Goal: Task Accomplishment & Management: Manage account settings

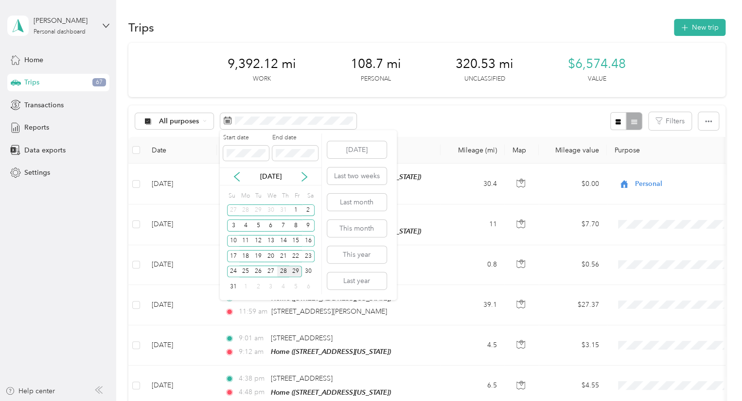
click at [282, 275] on div "28" at bounding box center [283, 272] width 13 height 12
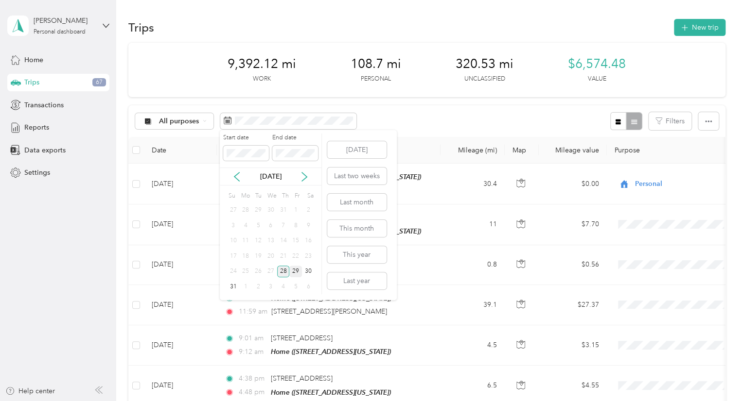
click at [282, 275] on div "28" at bounding box center [283, 272] width 13 height 12
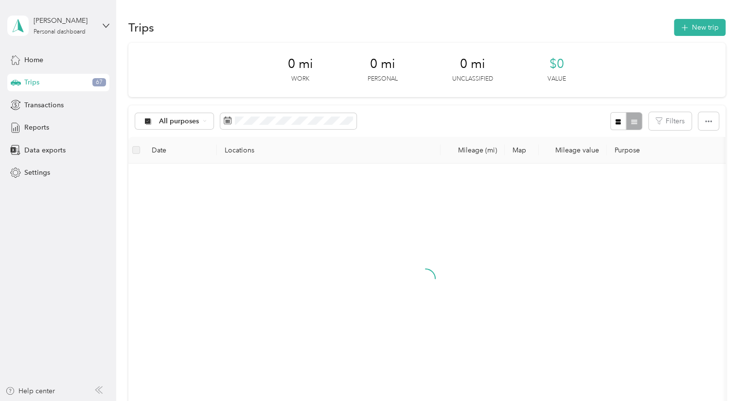
click at [282, 279] on div "4" at bounding box center [283, 287] width 13 height 16
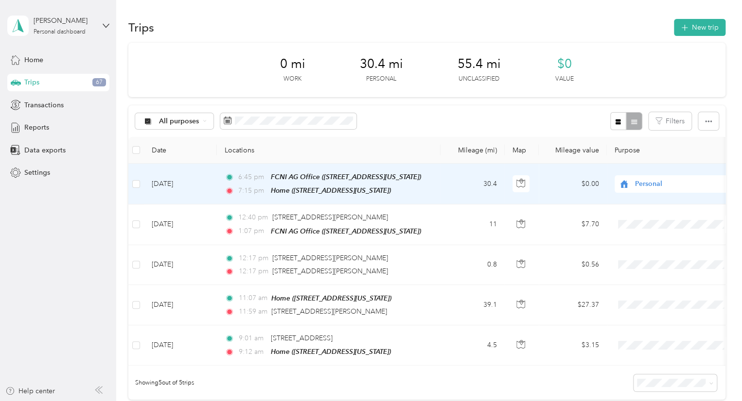
click at [631, 182] on span "Personal" at bounding box center [671, 184] width 106 height 11
click at [628, 203] on icon at bounding box center [627, 202] width 12 height 8
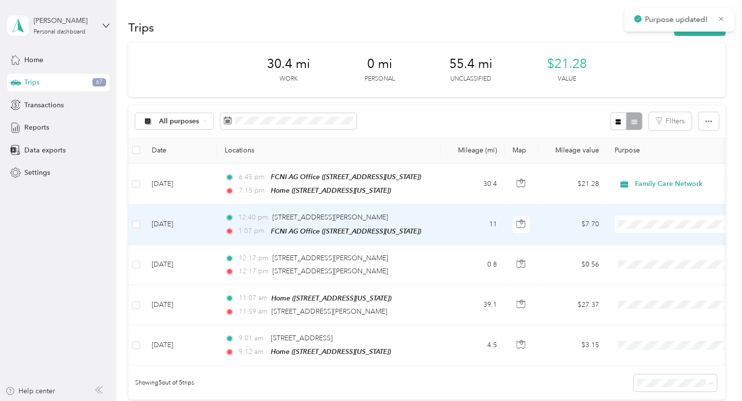
click at [626, 227] on span at bounding box center [674, 224] width 121 height 17
click at [637, 244] on li "Family Care Network" at bounding box center [674, 241] width 121 height 17
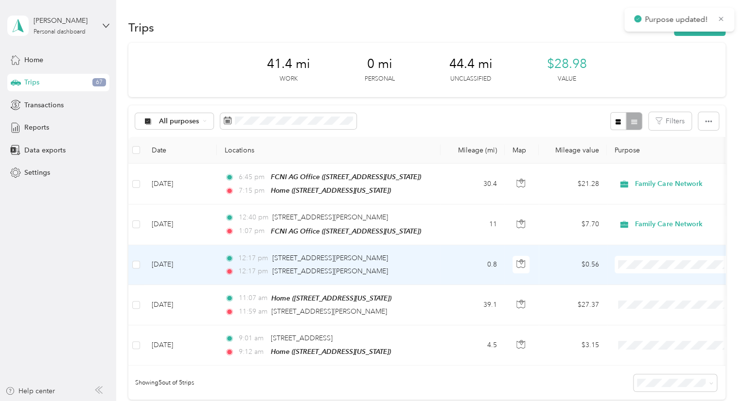
click at [633, 279] on span "Family Care Network" at bounding box center [674, 281] width 107 height 10
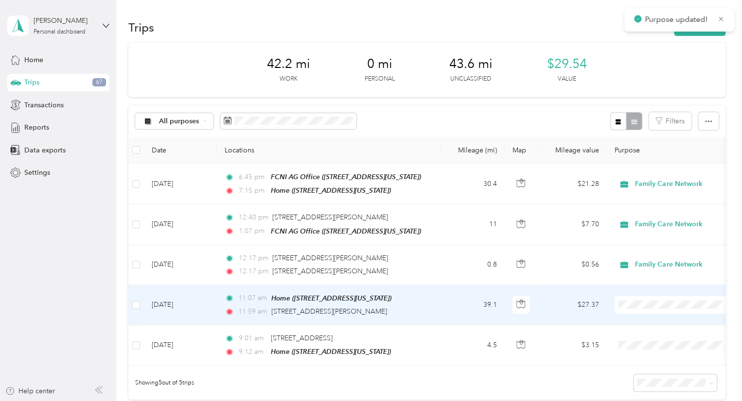
click at [636, 311] on span at bounding box center [674, 304] width 121 height 17
click at [630, 319] on icon at bounding box center [627, 321] width 8 height 7
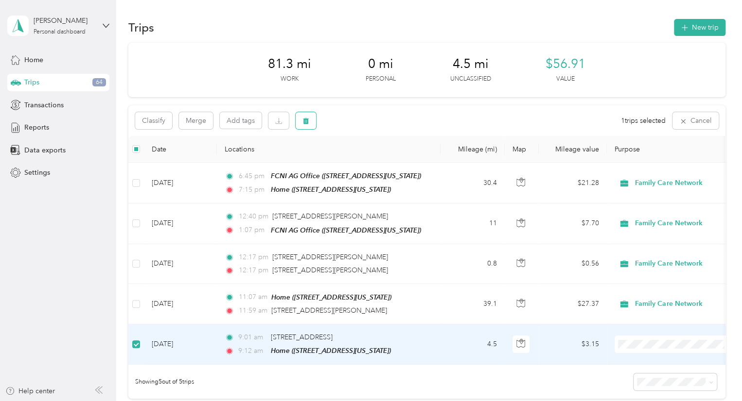
click at [305, 118] on icon "button" at bounding box center [306, 121] width 6 height 6
click at [379, 160] on button "Yes" at bounding box center [377, 162] width 19 height 16
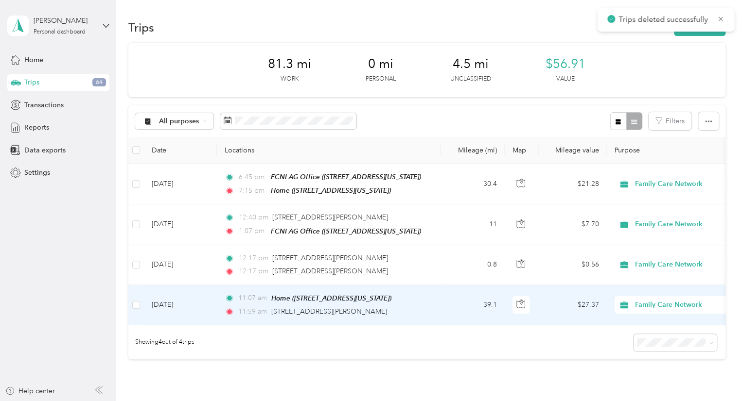
click at [435, 304] on td "11:07 am Home ([STREET_ADDRESS][US_STATE]) 11:59 am [STREET_ADDRESS][PERSON_NAM…" at bounding box center [329, 305] width 224 height 40
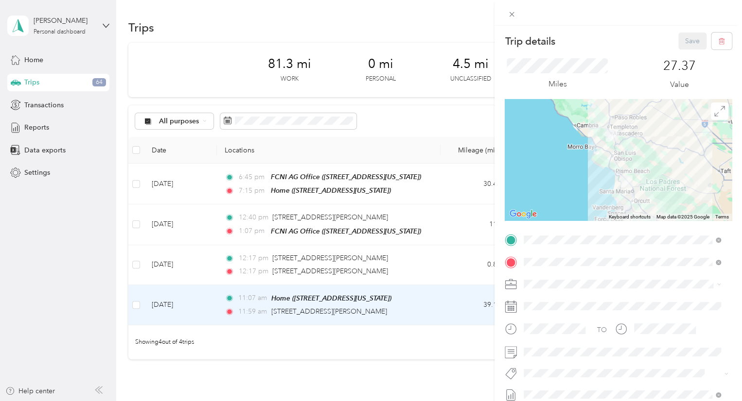
click at [550, 355] on li "Fsp Tay" at bounding box center [622, 348] width 204 height 19
click at [684, 39] on button "Save" at bounding box center [692, 41] width 28 height 17
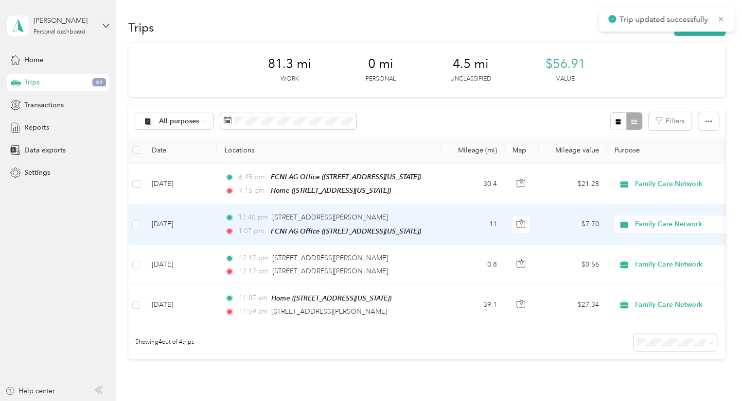
click at [561, 217] on td "$7.70" at bounding box center [572, 225] width 68 height 40
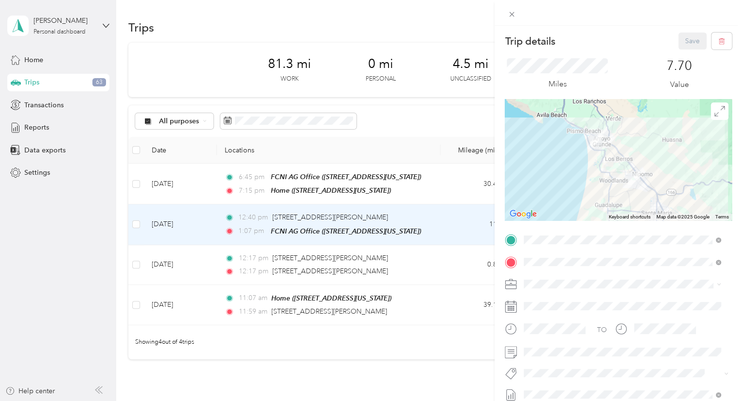
click at [472, 187] on div "Trip details Save This trip cannot be edited because it is either under review,…" at bounding box center [371, 200] width 742 height 401
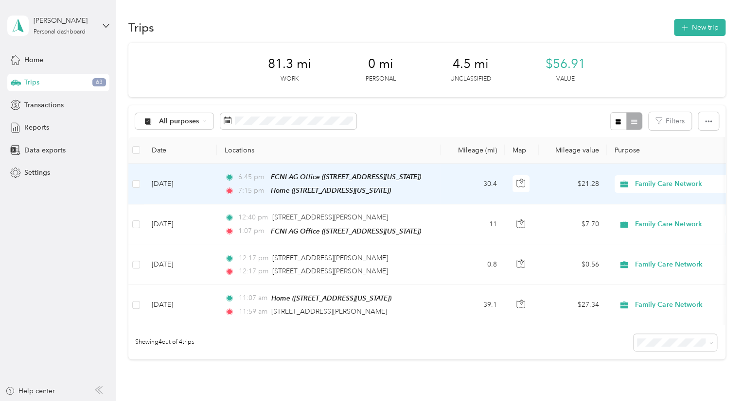
click at [472, 187] on td "30.4" at bounding box center [472, 184] width 64 height 41
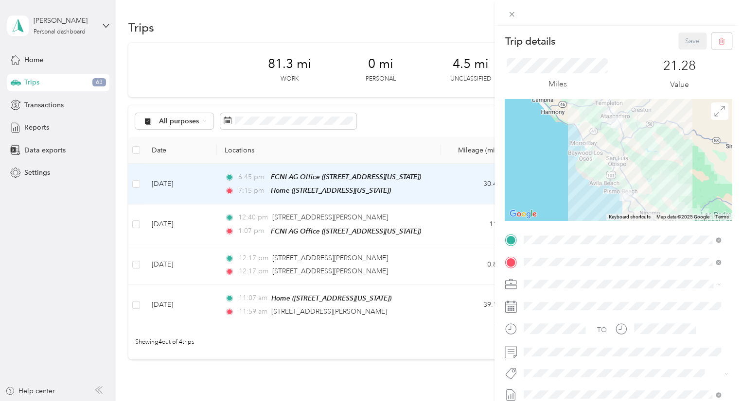
scroll to position [51, 0]
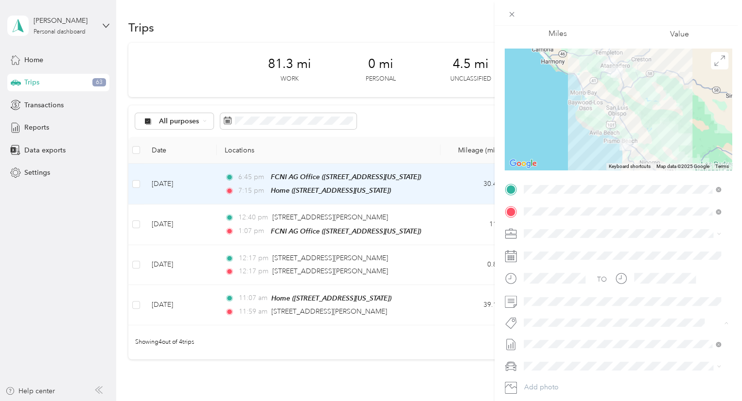
click at [559, 291] on li "Fsp Tay" at bounding box center [622, 300] width 204 height 19
click at [552, 324] on icon "button" at bounding box center [554, 324] width 6 height 6
click at [553, 281] on button "Fsp Shared" at bounding box center [549, 277] width 44 height 12
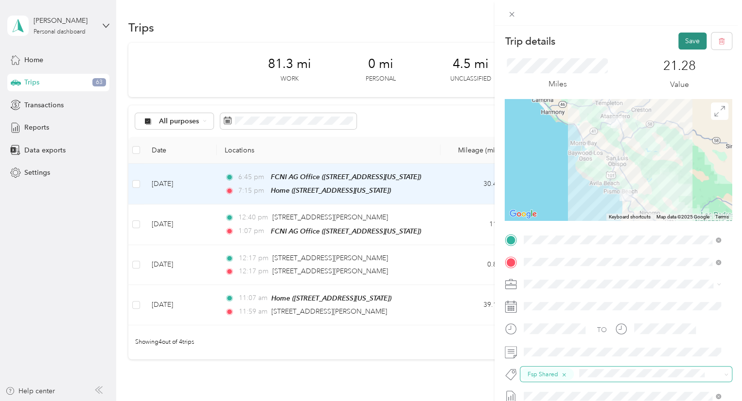
click at [685, 39] on button "Save" at bounding box center [692, 41] width 28 height 17
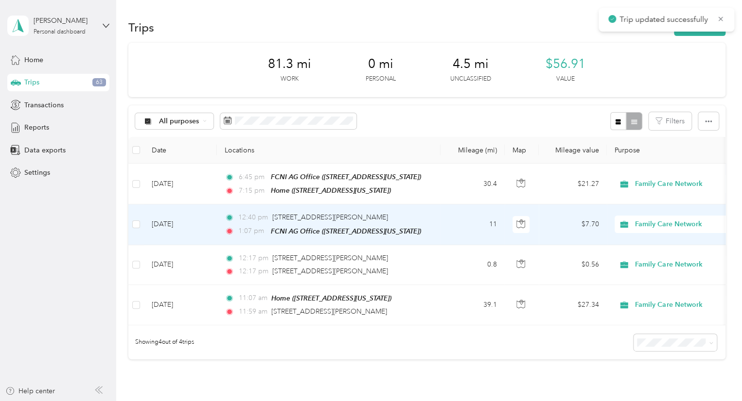
click at [450, 213] on td "11" at bounding box center [472, 225] width 64 height 40
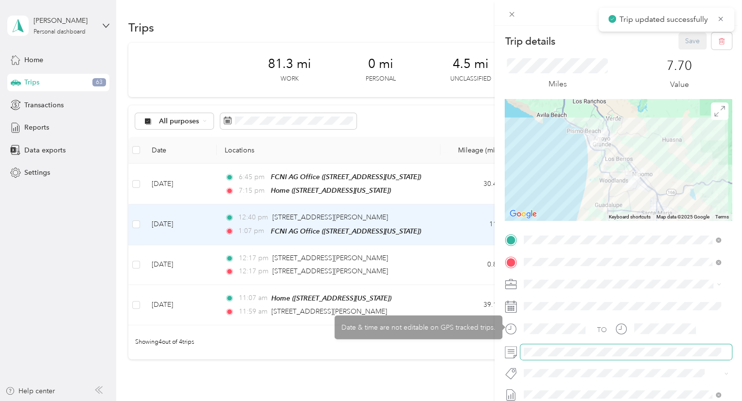
click at [531, 358] on span at bounding box center [625, 353] width 211 height 16
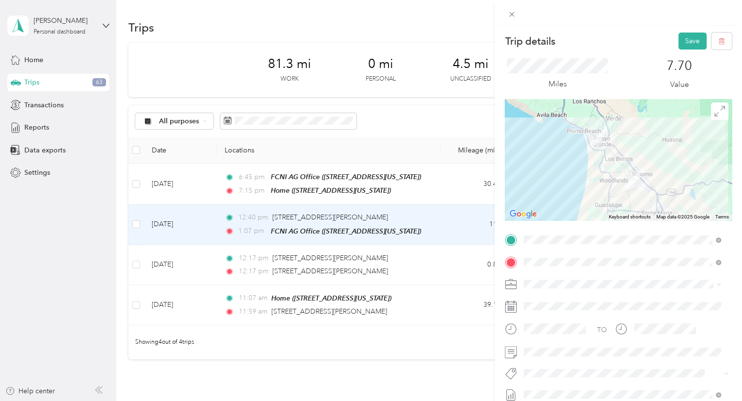
click at [537, 350] on button "Fsp Tay" at bounding box center [544, 346] width 34 height 12
click at [548, 333] on span "Fsp Shared" at bounding box center [549, 332] width 31 height 9
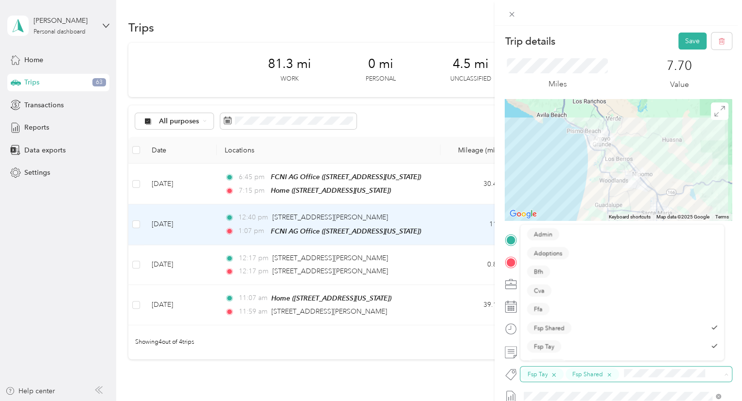
click at [553, 377] on icon "button" at bounding box center [554, 375] width 6 height 6
click at [678, 34] on button "Save" at bounding box center [692, 41] width 28 height 17
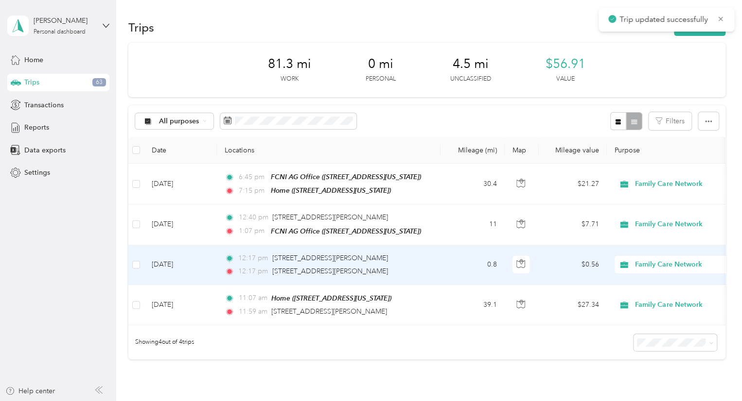
click at [441, 262] on td "0.8" at bounding box center [472, 265] width 64 height 40
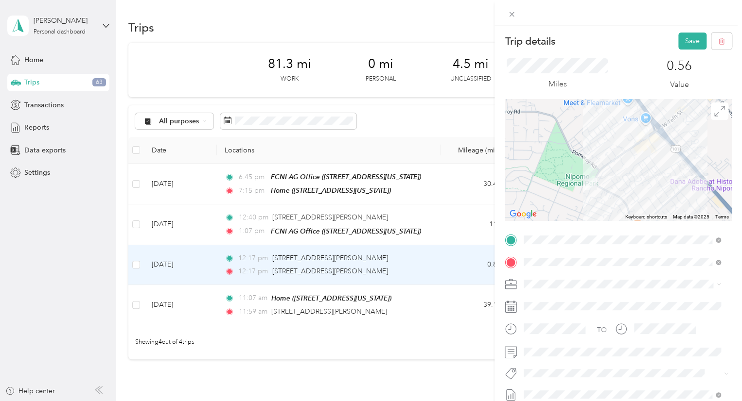
click at [552, 348] on span "Fsp Tay" at bounding box center [544, 349] width 20 height 9
click at [680, 52] on div "Miles 0.56 Value" at bounding box center [617, 75] width 227 height 50
click at [684, 37] on button "Save" at bounding box center [692, 41] width 28 height 17
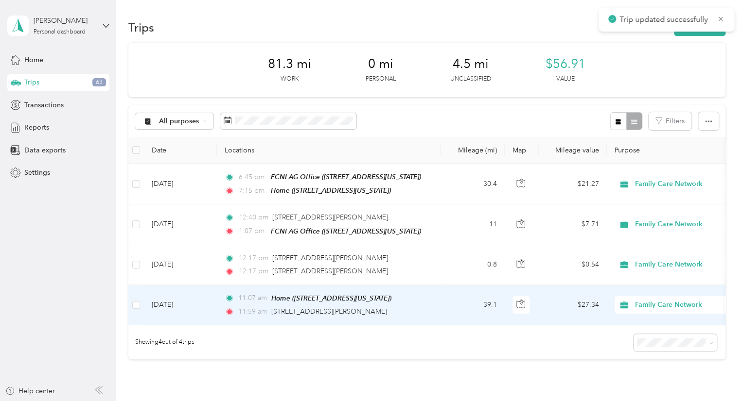
click at [432, 321] on td "11:07 am Home ([STREET_ADDRESS][US_STATE]) 11:59 am [STREET_ADDRESS][PERSON_NAM…" at bounding box center [329, 305] width 224 height 40
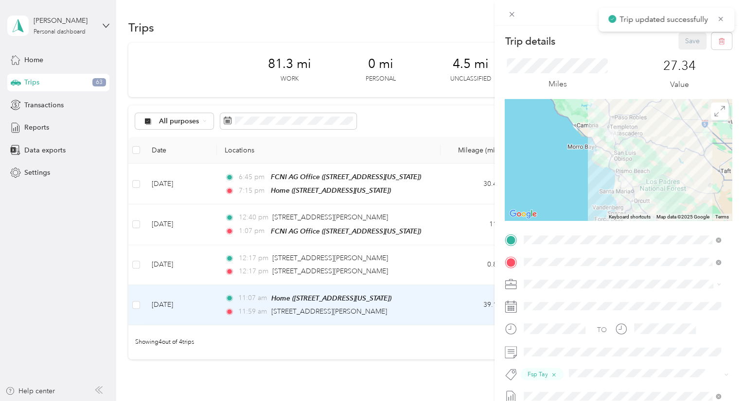
click at [446, 285] on div "Trip details Save This trip cannot be edited because it is either under review,…" at bounding box center [371, 200] width 742 height 401
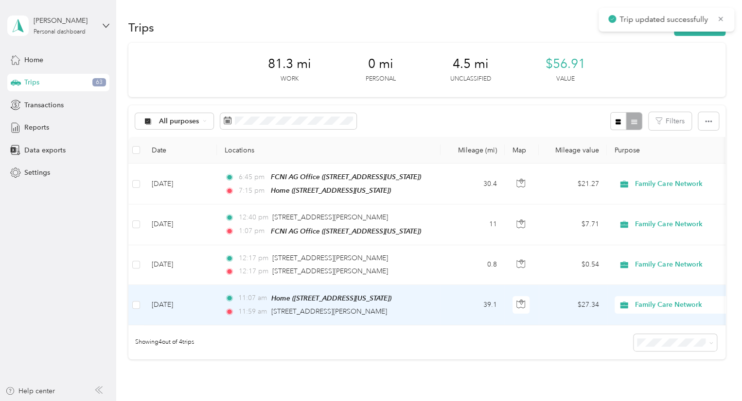
click at [427, 307] on div "11:59 am [STREET_ADDRESS][PERSON_NAME]" at bounding box center [327, 312] width 204 height 11
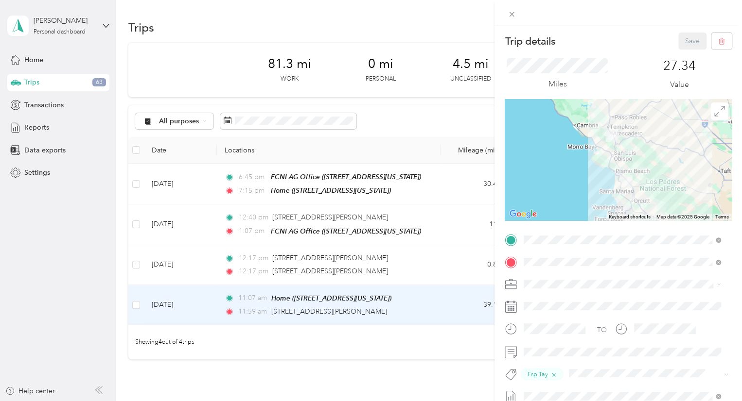
click at [681, 43] on div "Save" at bounding box center [705, 41] width 54 height 17
click at [440, 131] on div "Trip details Save This trip cannot be edited because it is either under review,…" at bounding box center [371, 200] width 742 height 401
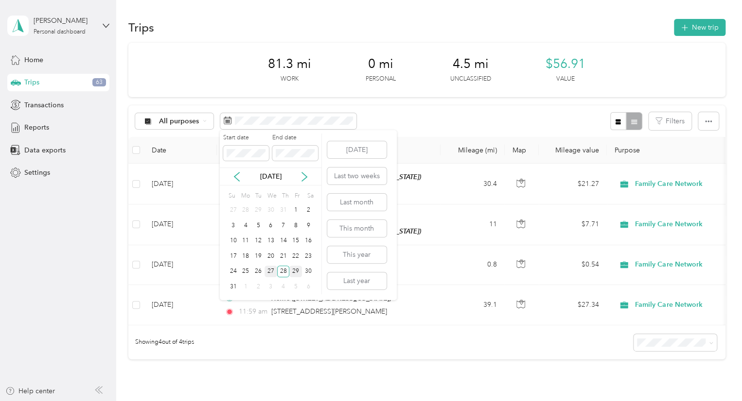
click at [274, 274] on div "27" at bounding box center [270, 272] width 13 height 12
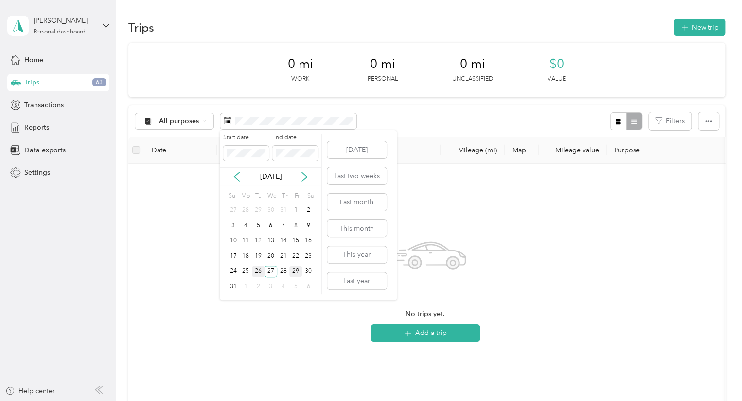
click at [255, 275] on div "26" at bounding box center [258, 272] width 13 height 12
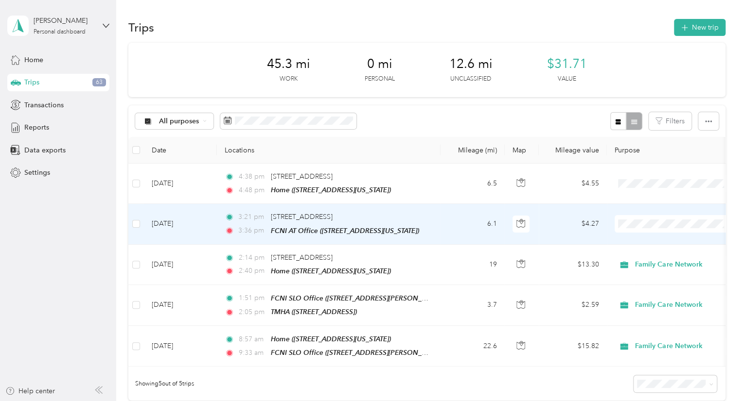
click at [458, 229] on td "6.1" at bounding box center [472, 224] width 64 height 40
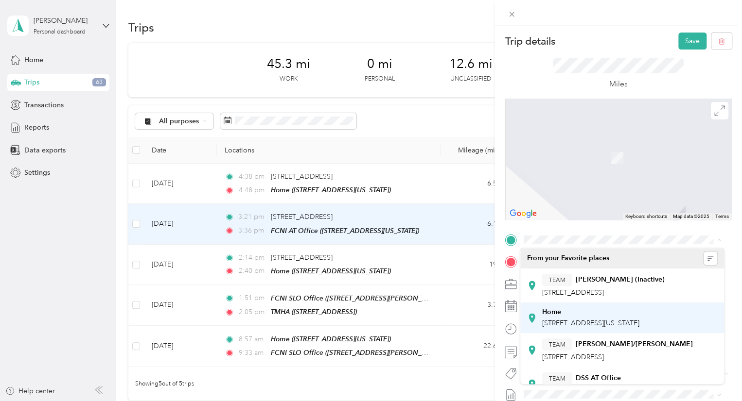
click at [555, 317] on div "Home [STREET_ADDRESS][US_STATE]" at bounding box center [590, 318] width 97 height 20
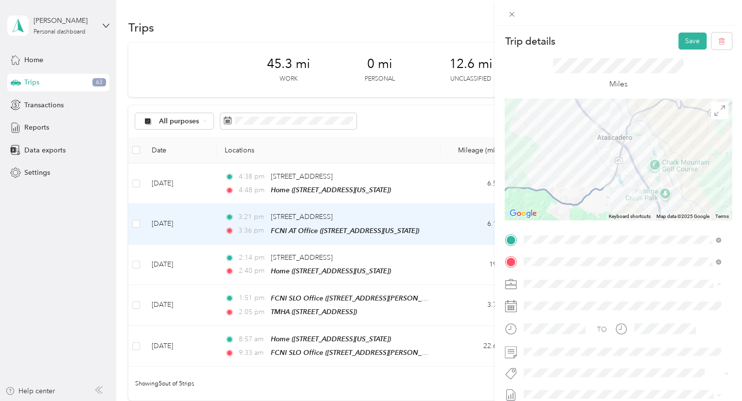
click at [554, 306] on li "Family Care Network" at bounding box center [622, 301] width 204 height 17
click at [538, 358] on span at bounding box center [625, 353] width 211 height 16
click at [543, 358] on li "Fsp Youth" at bounding box center [622, 354] width 204 height 19
click at [678, 43] on button "Save" at bounding box center [692, 41] width 28 height 17
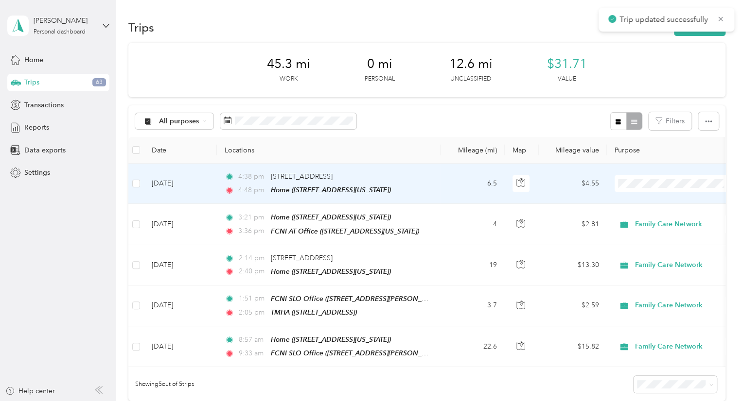
click at [446, 189] on td "6.5" at bounding box center [472, 184] width 64 height 40
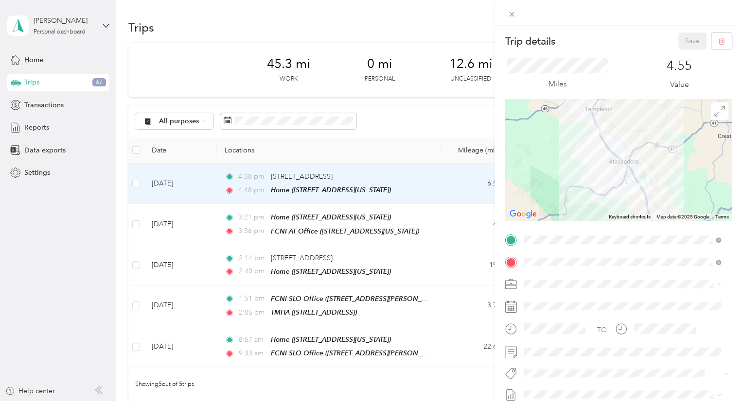
click at [542, 297] on span "Family Care Network" at bounding box center [559, 301] width 64 height 8
click at [577, 357] on span "[STREET_ADDRESS][US_STATE]" at bounding box center [590, 360] width 97 height 8
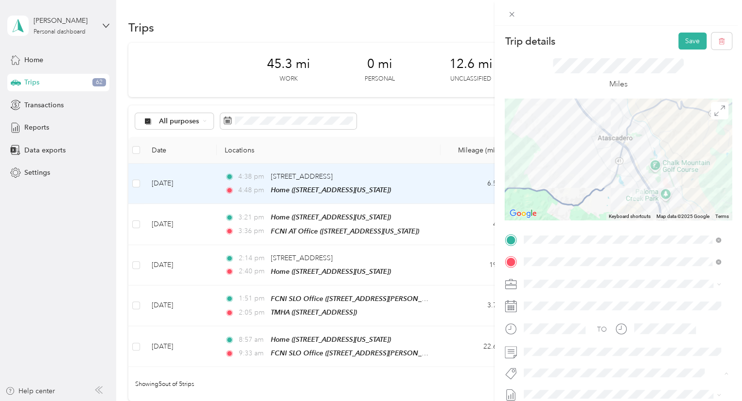
click at [553, 316] on button "Fsp Youth" at bounding box center [547, 314] width 40 height 12
click at [683, 43] on button "Save" at bounding box center [692, 41] width 28 height 17
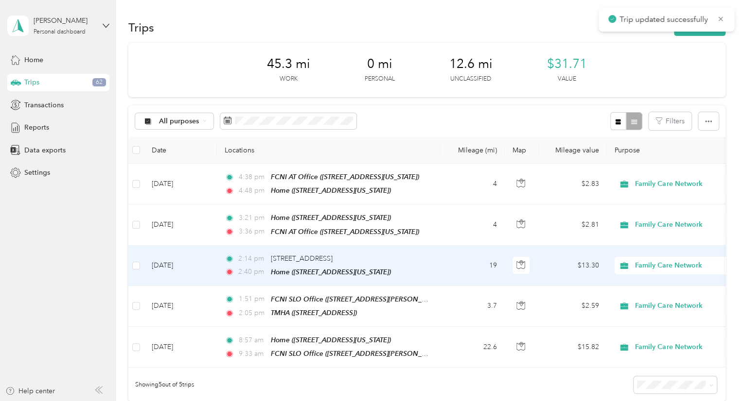
click at [452, 270] on td "19" at bounding box center [472, 266] width 64 height 40
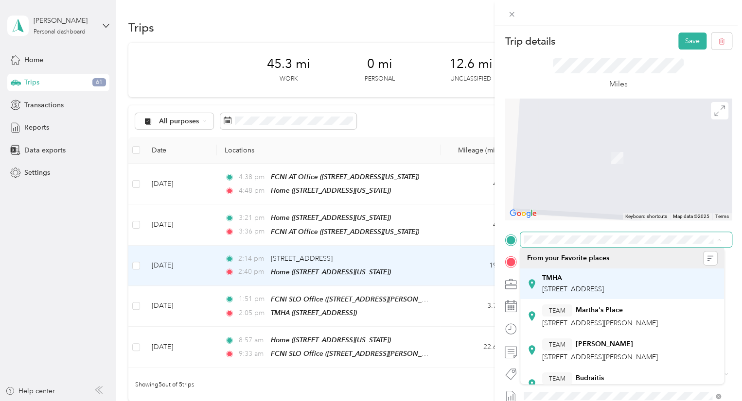
click at [566, 284] on div "TMHA [STREET_ADDRESS]" at bounding box center [573, 284] width 62 height 20
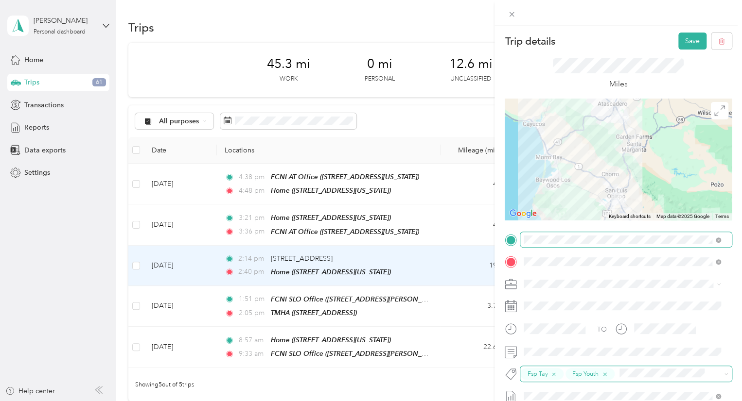
click at [602, 374] on icon "button" at bounding box center [604, 375] width 6 height 6
click at [685, 45] on button "Save" at bounding box center [692, 41] width 28 height 17
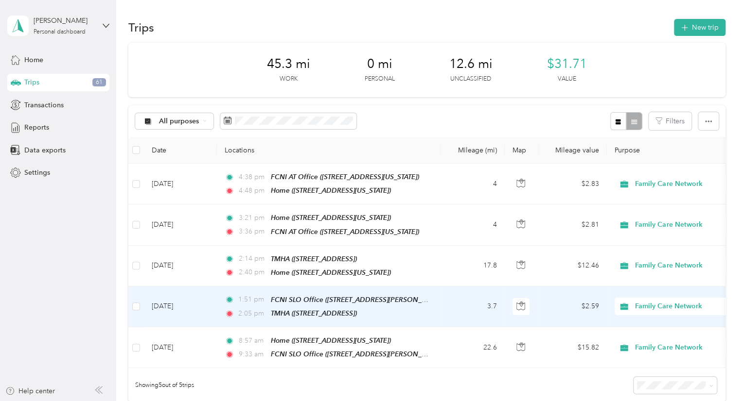
click at [459, 307] on td "3.7" at bounding box center [472, 307] width 64 height 41
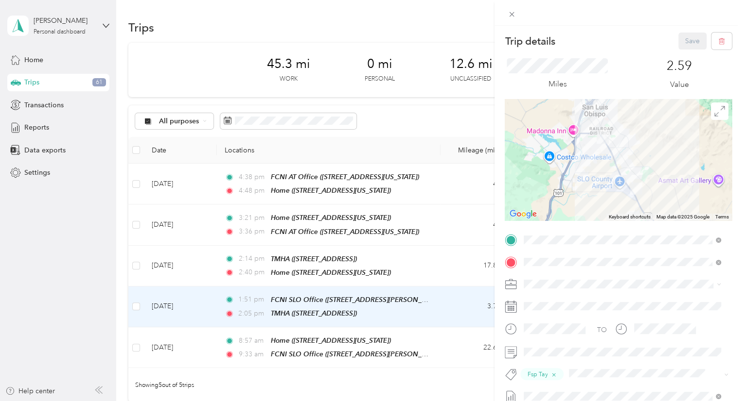
click at [456, 339] on div "Trip details Save This trip cannot be edited because it is either under review,…" at bounding box center [371, 200] width 742 height 401
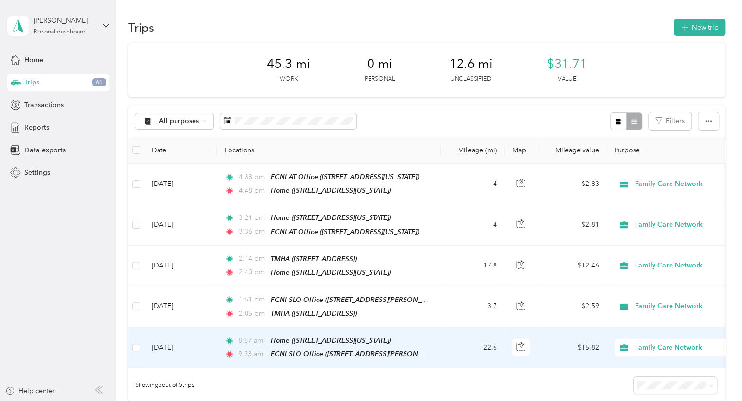
click at [456, 339] on td "22.6" at bounding box center [472, 348] width 64 height 41
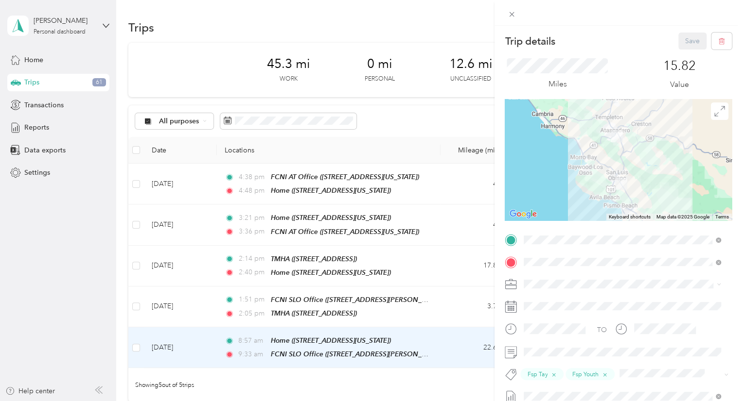
click at [439, 119] on div "Trip details Save This trip cannot be edited because it is either under review,…" at bounding box center [371, 200] width 742 height 401
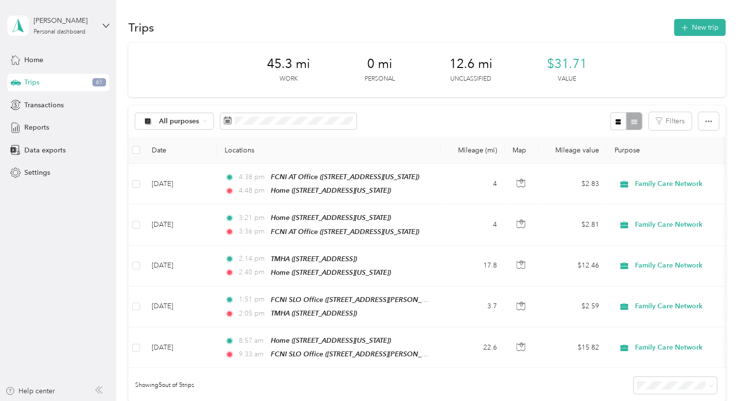
click at [295, 107] on div "All purposes Filters" at bounding box center [426, 121] width 597 height 32
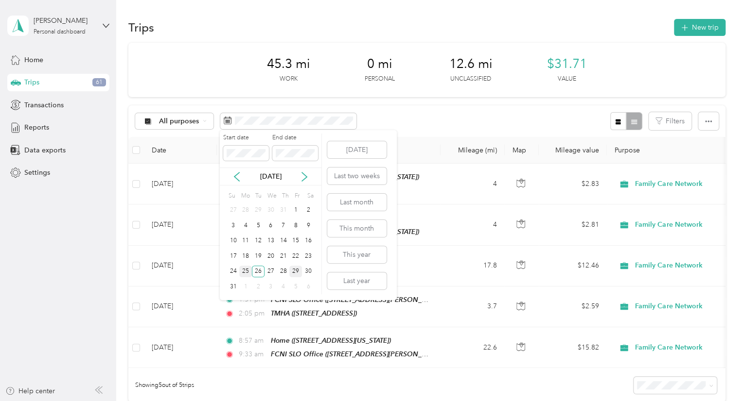
click at [247, 269] on div "25" at bounding box center [245, 272] width 13 height 12
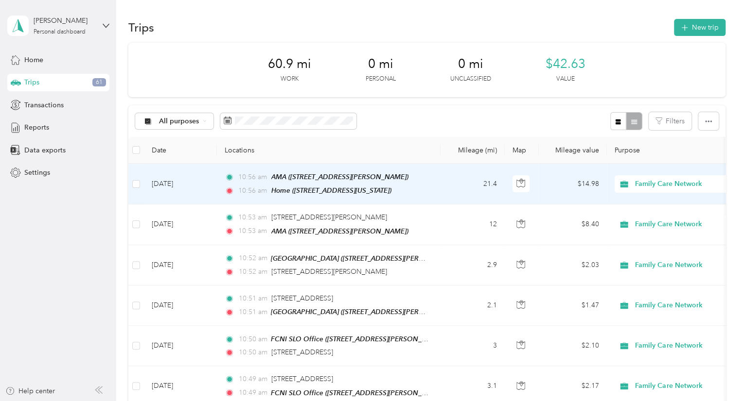
click at [450, 175] on td "21.4" at bounding box center [472, 184] width 64 height 41
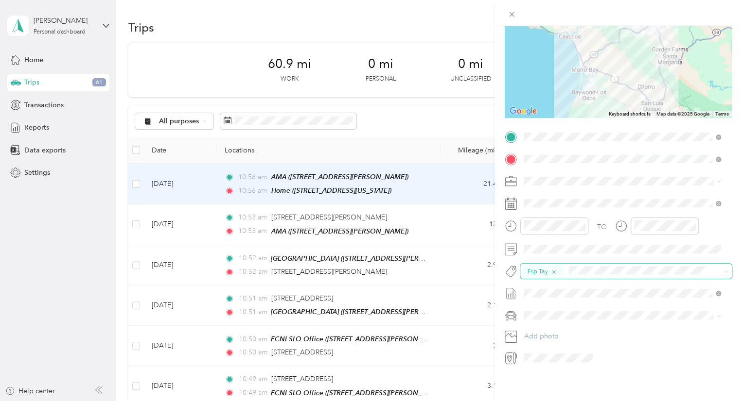
scroll to position [110, 0]
click at [603, 246] on span at bounding box center [625, 250] width 211 height 16
click at [724, 241] on form "Trip details Save This trip cannot be edited because it is either under review,…" at bounding box center [617, 148] width 247 height 436
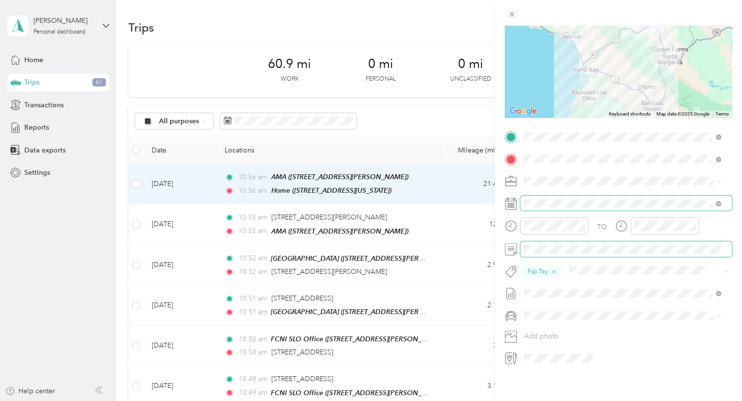
scroll to position [0, 0]
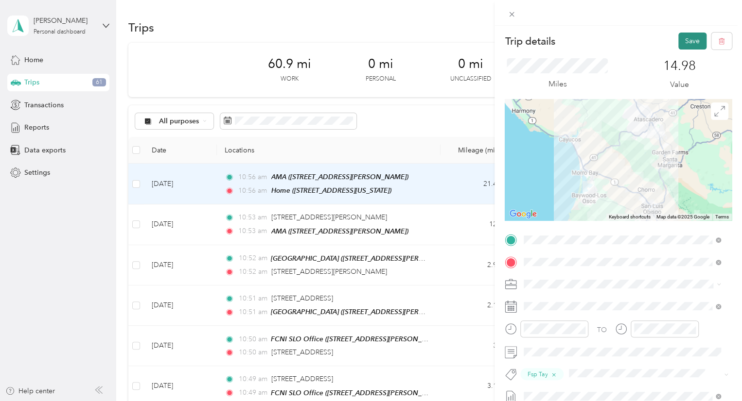
click at [682, 35] on button "Save" at bounding box center [692, 41] width 28 height 17
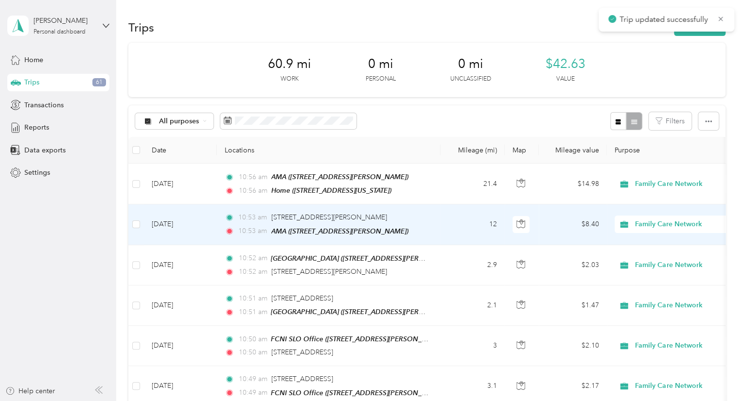
click at [463, 227] on td "12" at bounding box center [472, 225] width 64 height 40
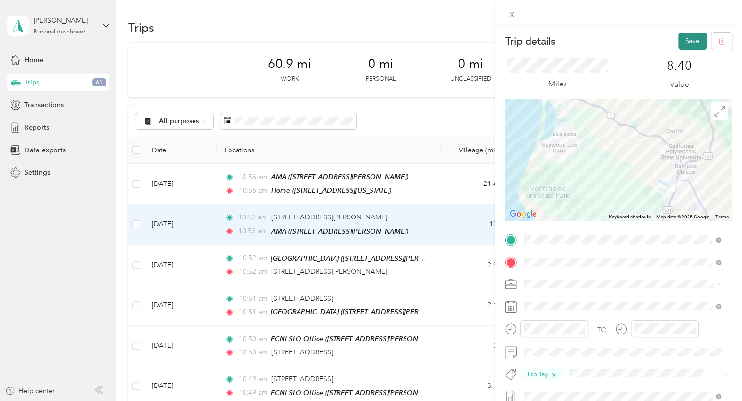
click at [690, 36] on button "Save" at bounding box center [692, 41] width 28 height 17
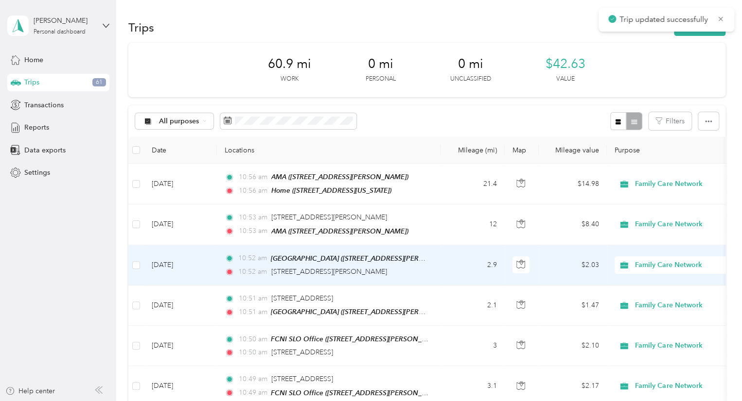
click at [565, 259] on td "$2.03" at bounding box center [572, 265] width 68 height 40
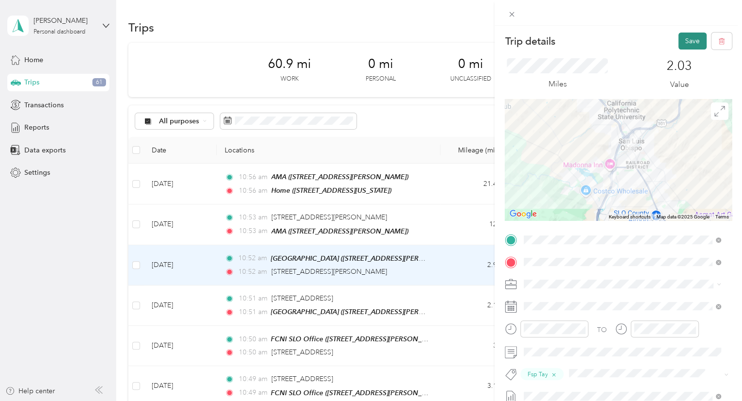
click at [689, 37] on button "Save" at bounding box center [692, 41] width 28 height 17
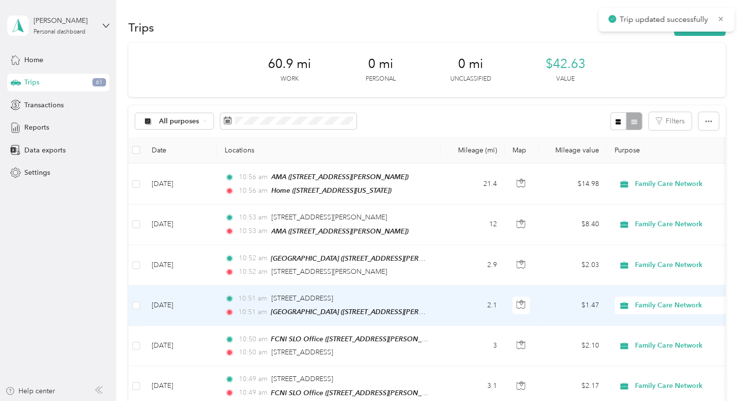
click at [445, 304] on td "2.1" at bounding box center [472, 306] width 64 height 40
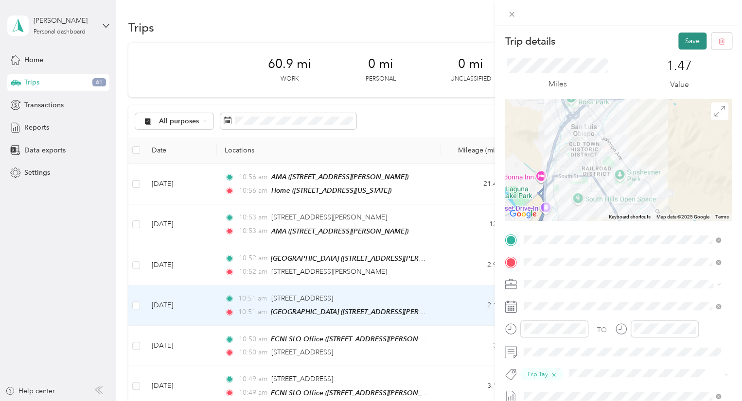
click at [683, 39] on button "Save" at bounding box center [692, 41] width 28 height 17
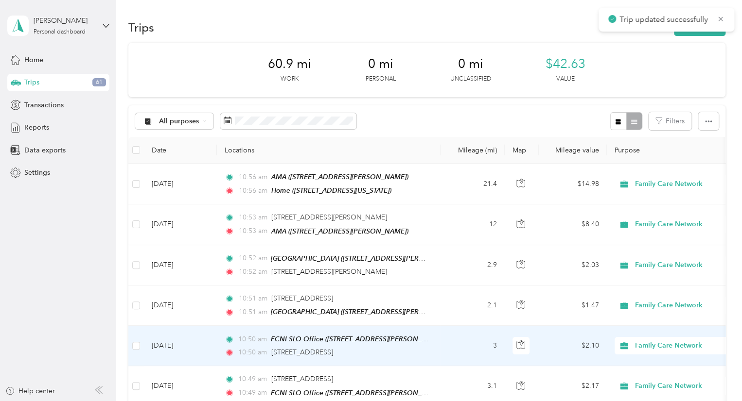
click at [467, 348] on td "3" at bounding box center [472, 346] width 64 height 40
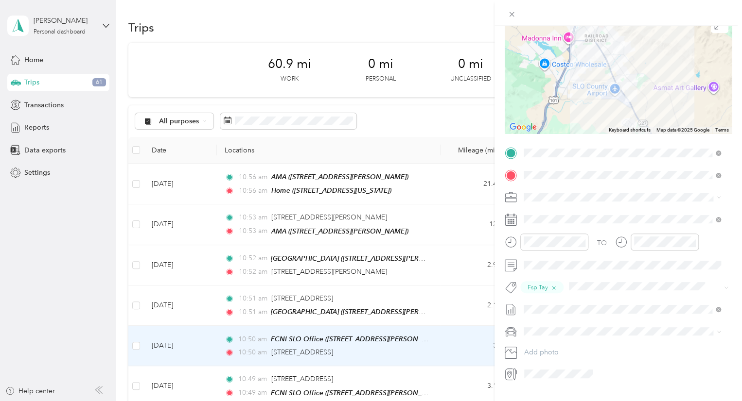
scroll to position [87, 0]
click at [499, 234] on form "Trip details Save This trip cannot be edited because it is either under review,…" at bounding box center [617, 163] width 247 height 436
click at [552, 274] on div "TO Fsp Tay Add photo" at bounding box center [617, 263] width 227 height 237
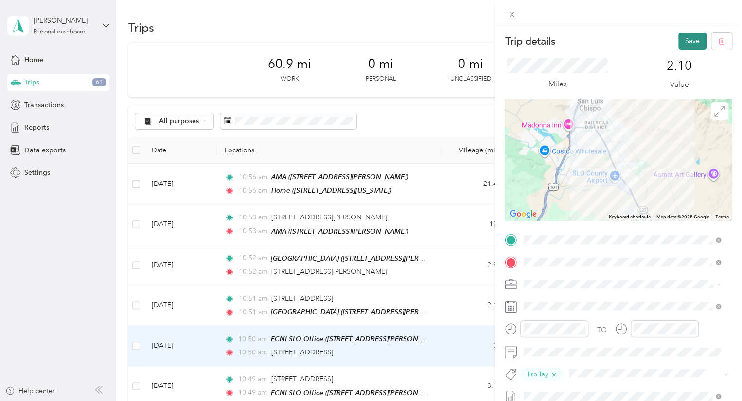
click at [679, 35] on button "Save" at bounding box center [692, 41] width 28 height 17
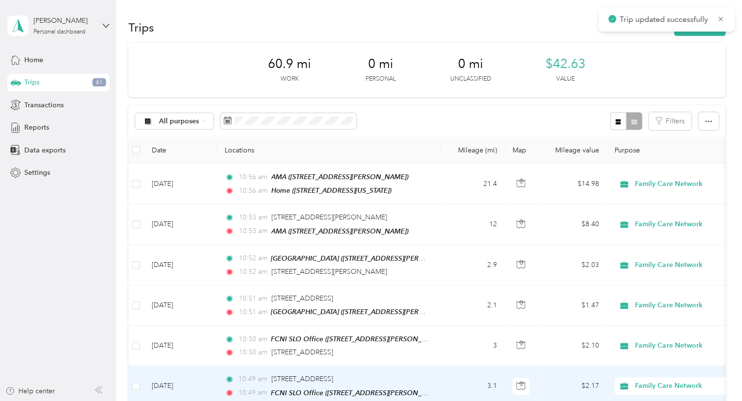
click at [456, 382] on td "3.1" at bounding box center [472, 386] width 64 height 40
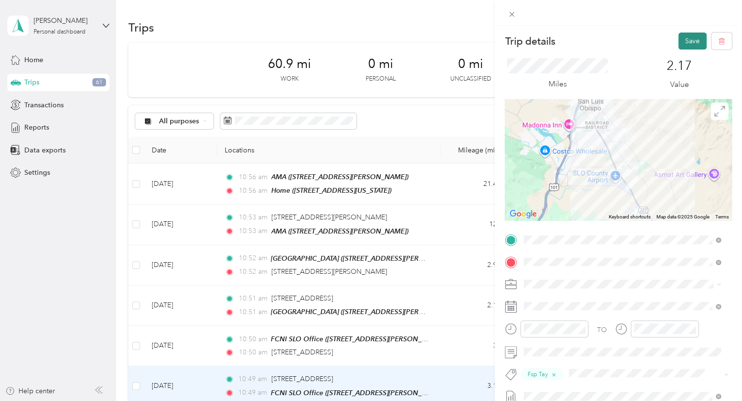
click at [692, 38] on button "Save" at bounding box center [692, 41] width 28 height 17
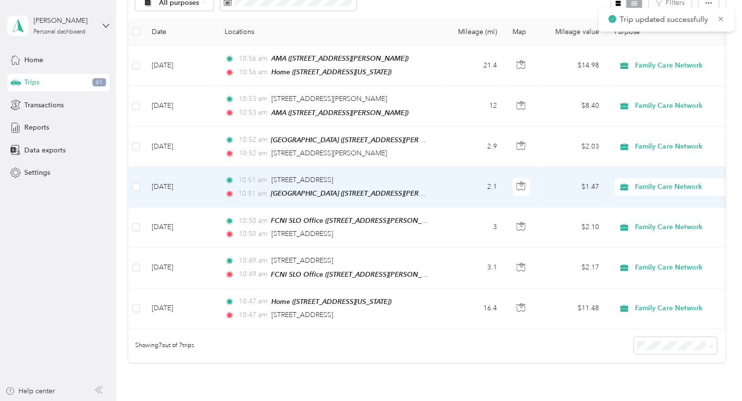
scroll to position [119, 0]
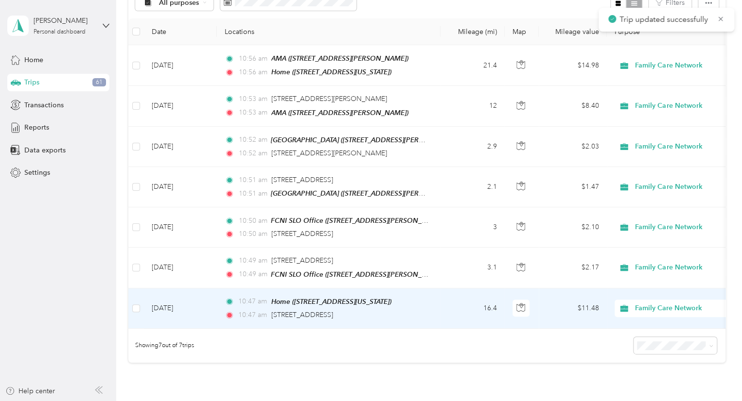
click at [460, 300] on td "16.4" at bounding box center [472, 309] width 64 height 40
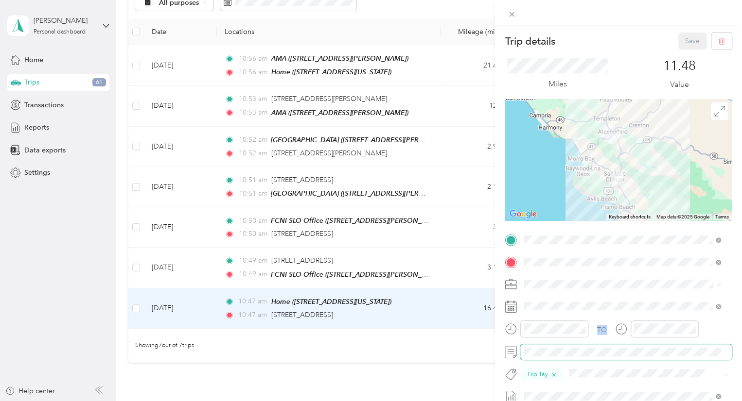
click at [583, 356] on div "TO Fsp Tay Add photo" at bounding box center [617, 350] width 227 height 237
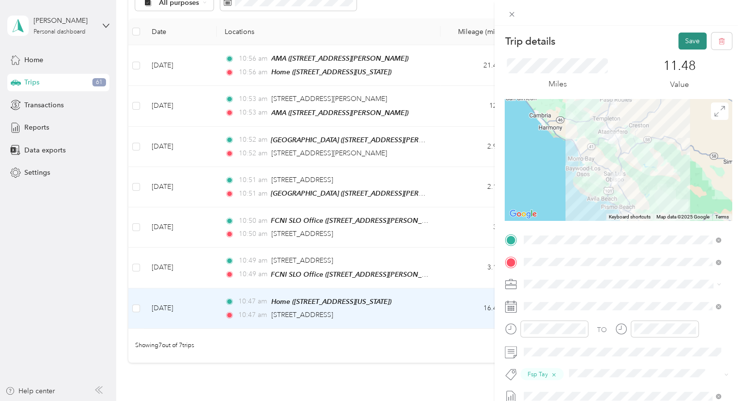
click at [695, 40] on button "Save" at bounding box center [692, 41] width 28 height 17
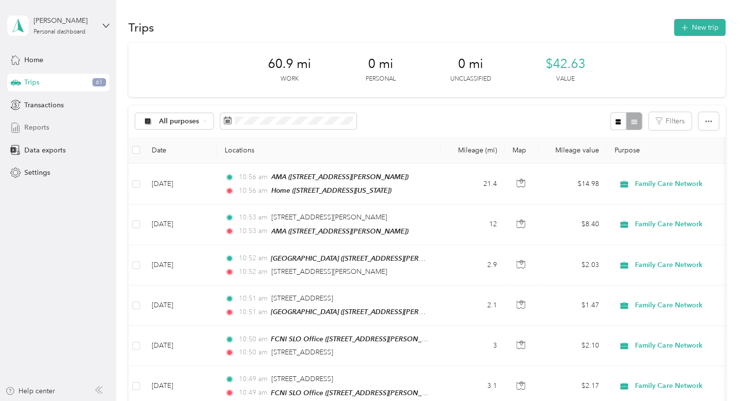
click at [62, 124] on div "Reports" at bounding box center [58, 127] width 102 height 17
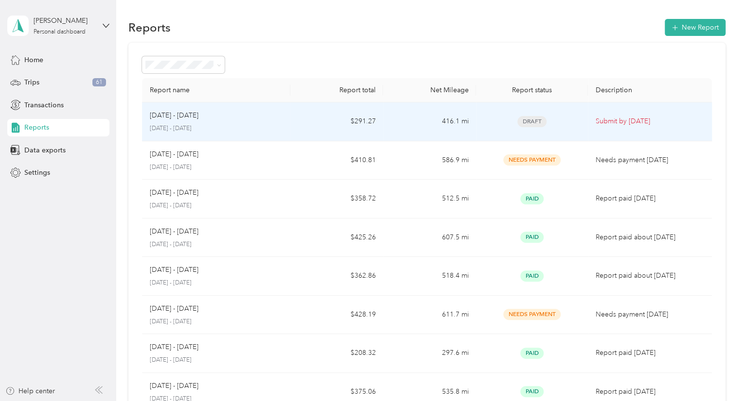
click at [410, 117] on td "416.1 mi" at bounding box center [429, 122] width 93 height 39
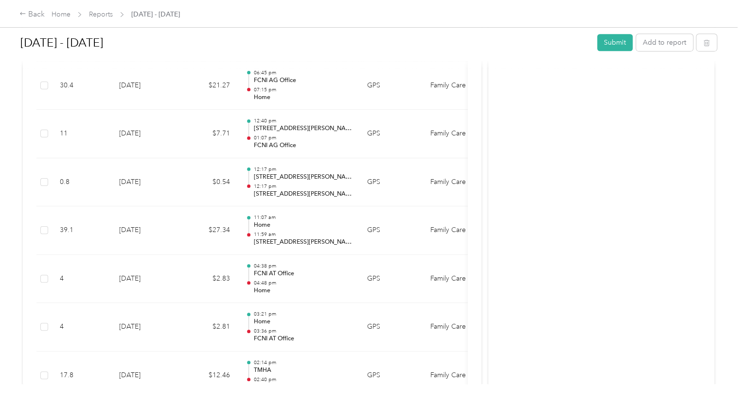
scroll to position [251, 0]
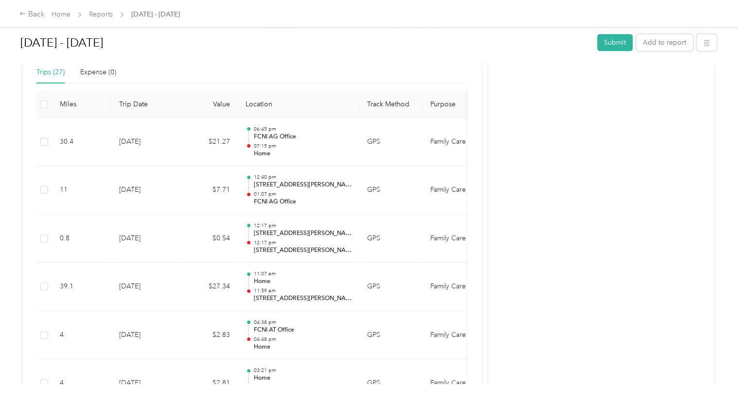
click at [32, 21] on div "Back Home Reports [DATE] - [DATE]" at bounding box center [371, 13] width 742 height 27
click at [31, 12] on div "Back" at bounding box center [31, 15] width 25 height 12
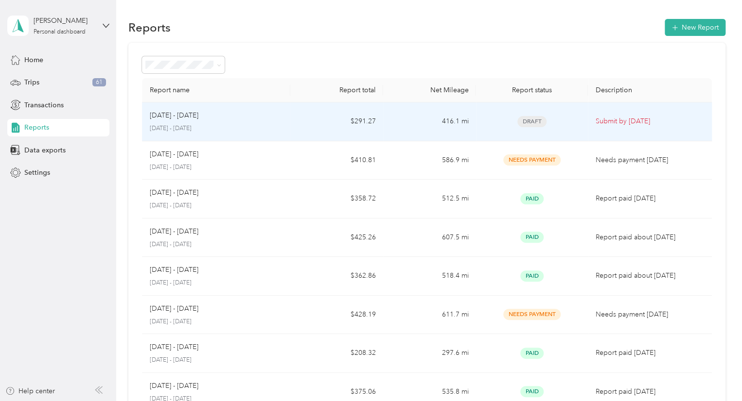
click at [407, 121] on td "416.1 mi" at bounding box center [429, 122] width 93 height 39
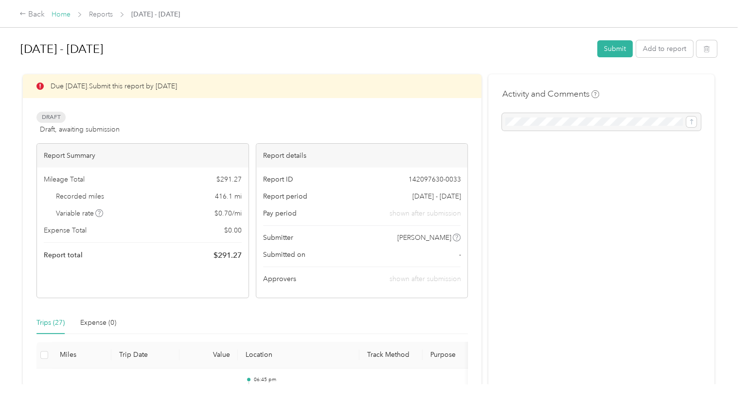
click at [61, 14] on link "Home" at bounding box center [61, 14] width 19 height 8
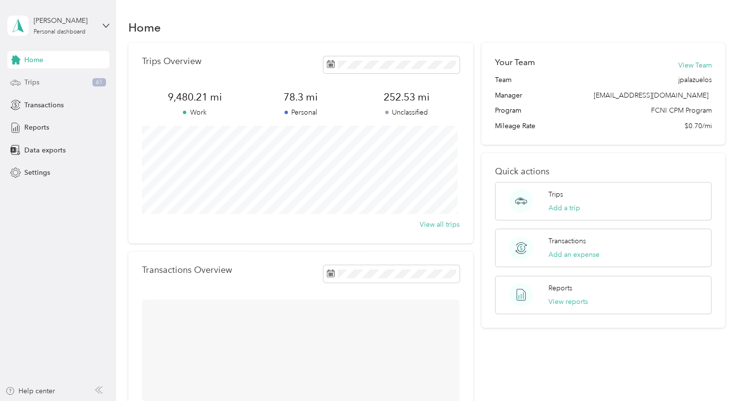
click at [40, 81] on div "Trips 61" at bounding box center [58, 82] width 102 height 17
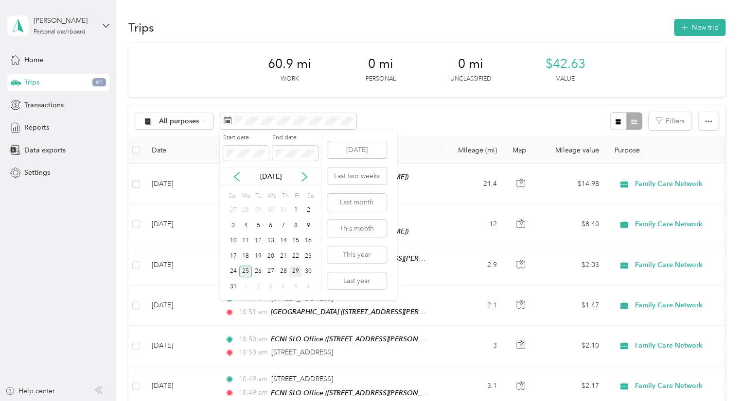
click at [247, 271] on div "25" at bounding box center [245, 272] width 13 height 12
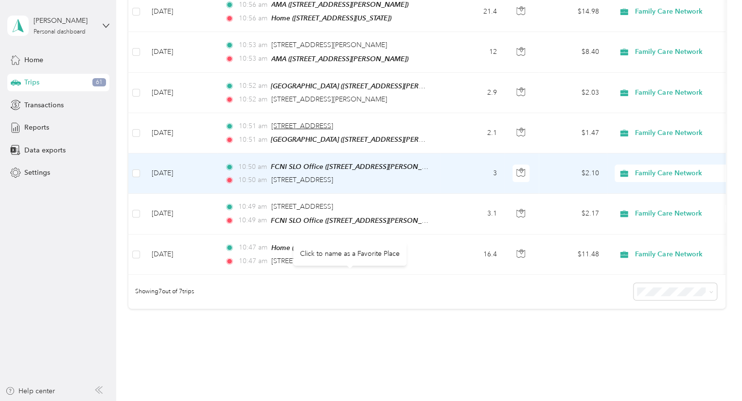
scroll to position [188, 0]
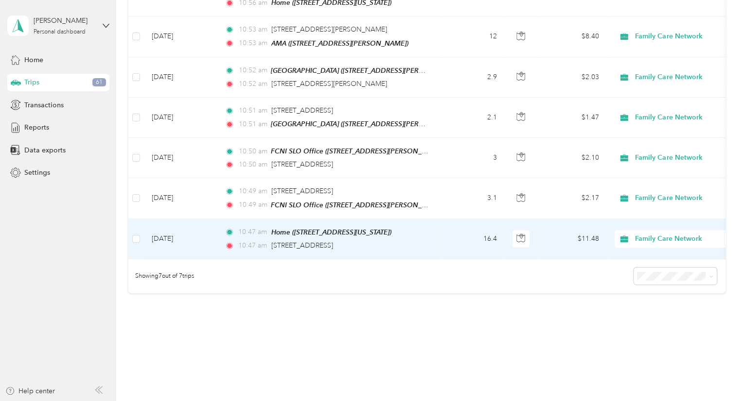
click at [253, 241] on span "10:47 am" at bounding box center [252, 246] width 29 height 11
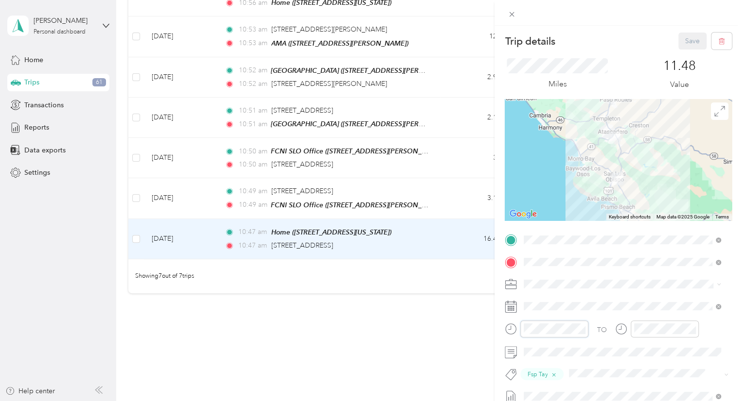
click at [507, 329] on div at bounding box center [546, 329] width 84 height 17
click at [581, 330] on icon "close-circle" at bounding box center [581, 329] width 7 height 7
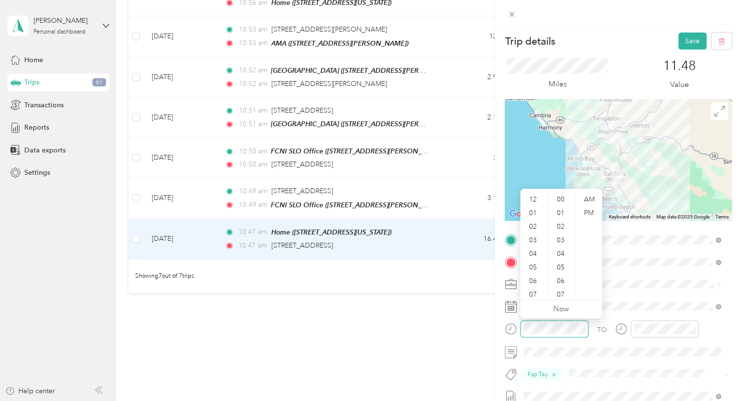
scroll to position [435, 0]
click at [536, 209] on div "01" at bounding box center [533, 214] width 23 height 14
click at [553, 214] on div "33" at bounding box center [561, 214] width 23 height 14
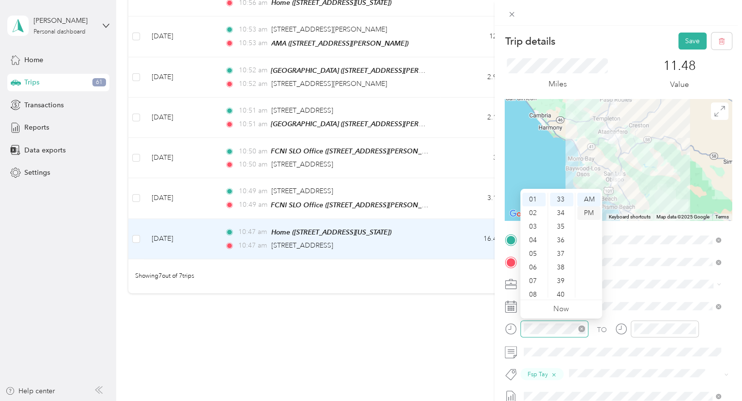
click at [587, 214] on div "PM" at bounding box center [588, 214] width 23 height 14
click at [562, 267] on div "30" at bounding box center [561, 272] width 23 height 14
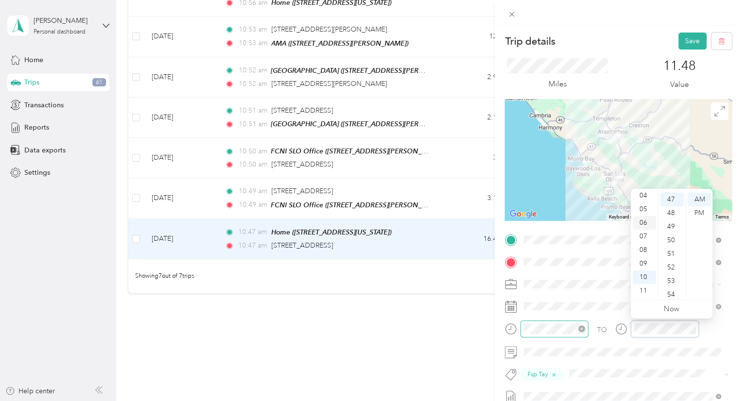
scroll to position [0, 0]
click at [640, 226] on div "02" at bounding box center [643, 227] width 23 height 14
click at [671, 197] on div "00" at bounding box center [671, 200] width 23 height 14
click at [701, 209] on div "PM" at bounding box center [698, 214] width 23 height 14
click at [643, 225] on div "02" at bounding box center [643, 227] width 23 height 14
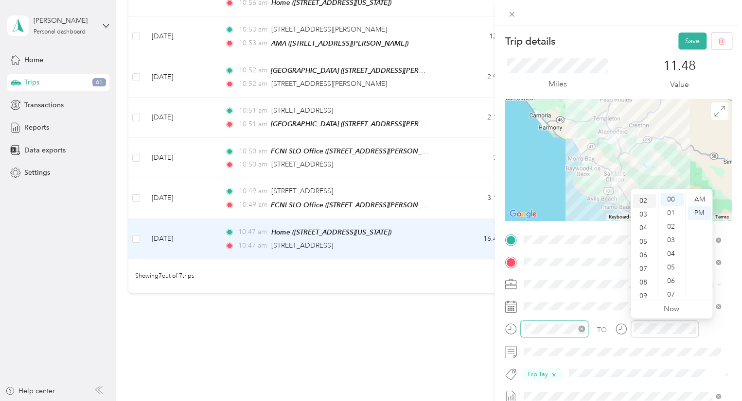
scroll to position [27, 0]
click at [683, 40] on button "Save" at bounding box center [692, 41] width 28 height 17
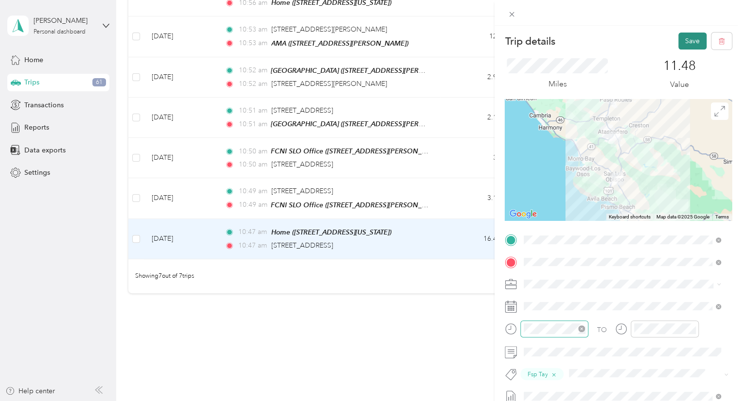
scroll to position [0, 0]
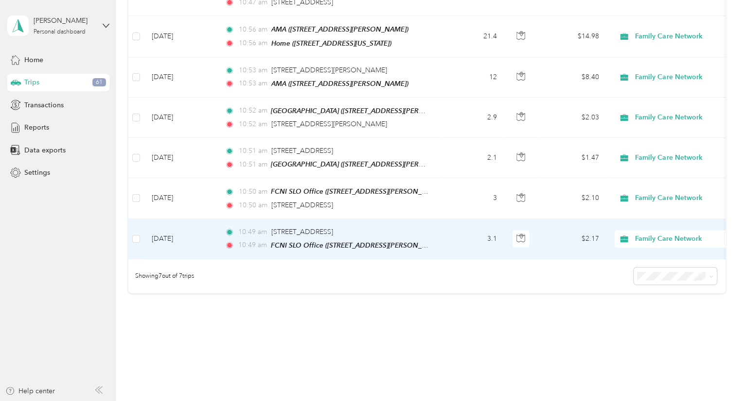
click at [454, 239] on td "3.1" at bounding box center [472, 239] width 64 height 40
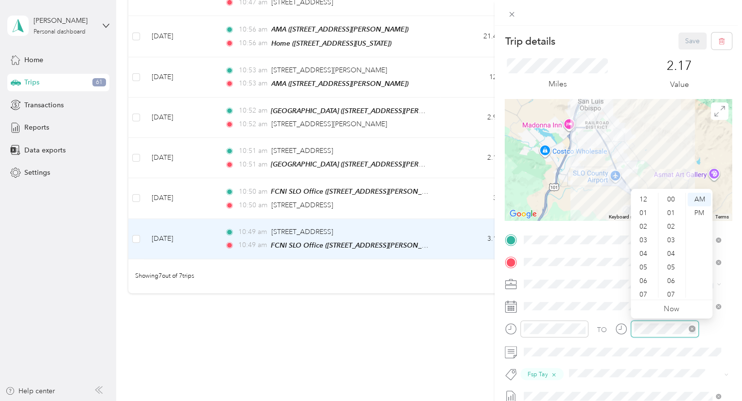
scroll to position [58, 0]
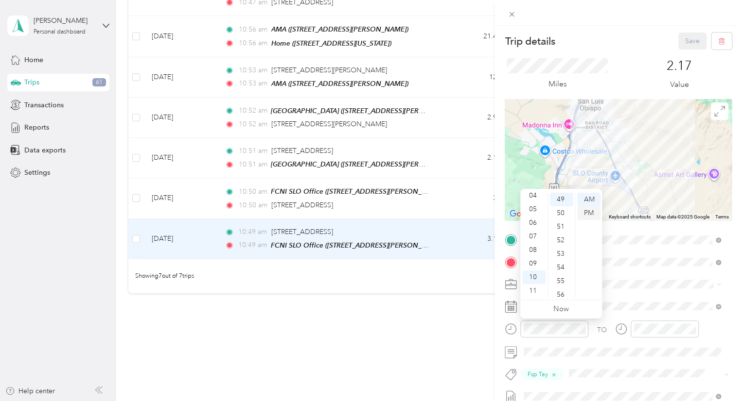
click at [586, 214] on div "PM" at bounding box center [588, 214] width 23 height 14
click at [534, 211] on div "01" at bounding box center [533, 214] width 23 height 14
click at [560, 216] on div "30" at bounding box center [561, 212] width 23 height 14
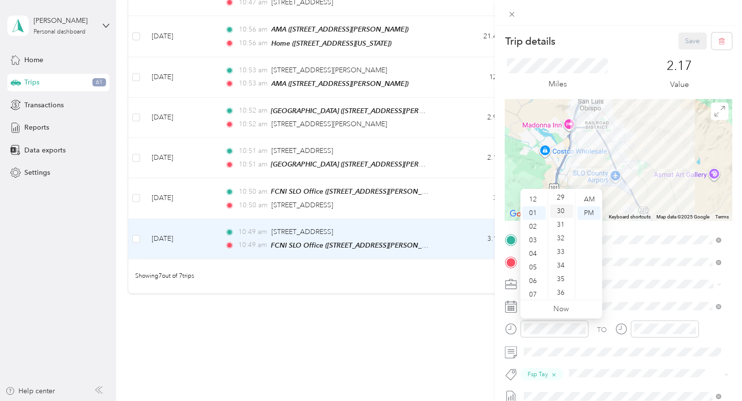
scroll to position [408, 0]
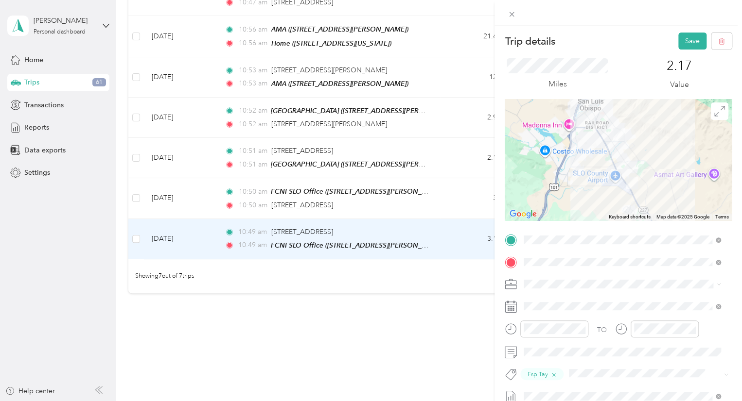
click at [622, 295] on div "TO Fsp Tay Add photo" at bounding box center [617, 350] width 227 height 237
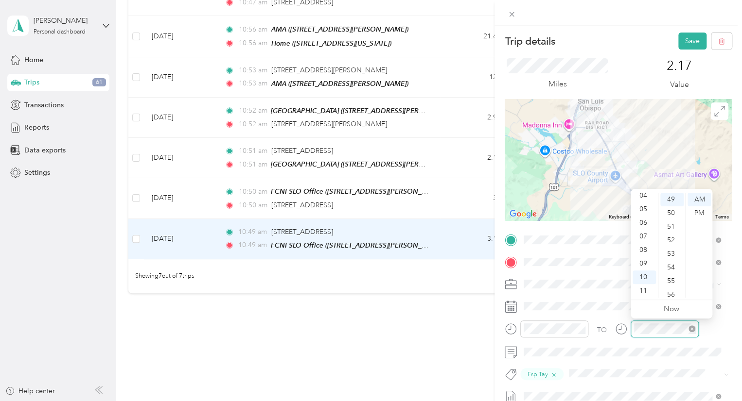
click at [692, 328] on icon "close-circle" at bounding box center [691, 329] width 7 height 7
click at [643, 228] on div "02" at bounding box center [643, 227] width 23 height 14
click at [673, 204] on div "00" at bounding box center [671, 200] width 23 height 14
click at [674, 202] on div "00" at bounding box center [671, 200] width 23 height 14
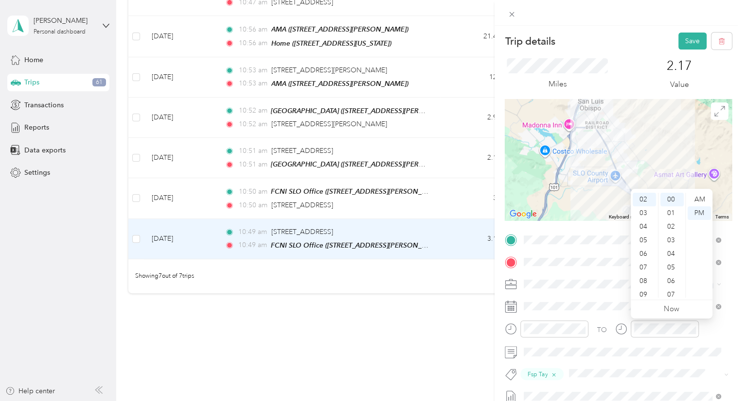
click at [633, 49] on div "Trip details Save" at bounding box center [617, 41] width 227 height 17
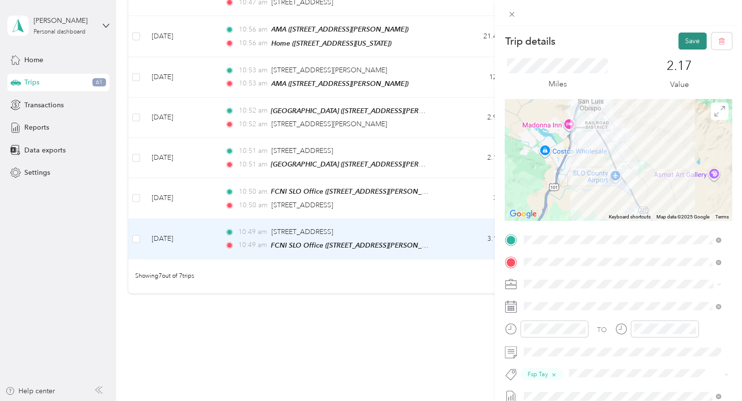
click at [678, 43] on button "Save" at bounding box center [692, 41] width 28 height 17
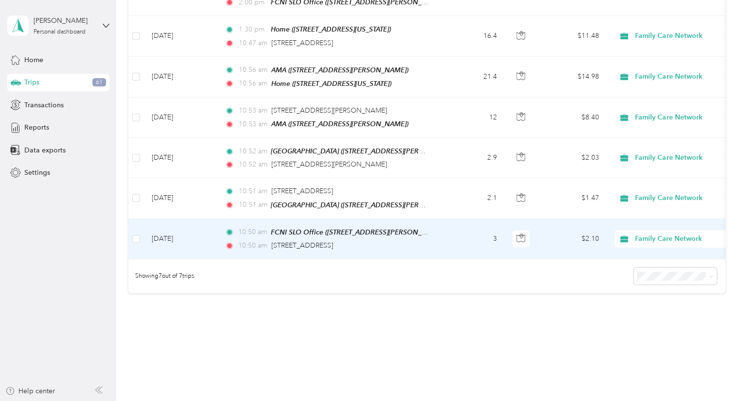
click at [474, 239] on td "3" at bounding box center [472, 239] width 64 height 40
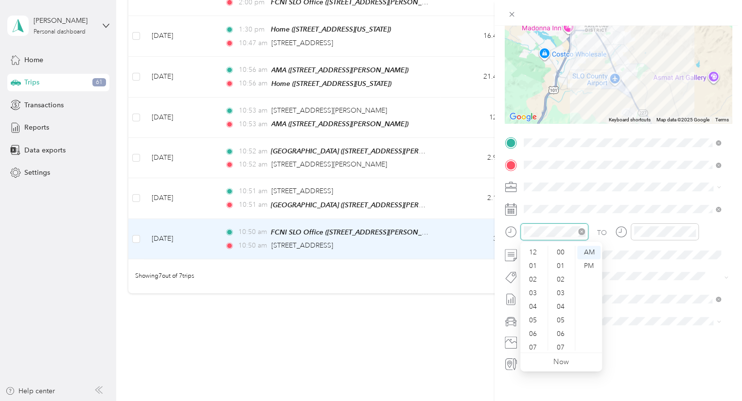
scroll to position [58, 0]
click at [593, 267] on div "PM" at bounding box center [588, 266] width 23 height 14
click at [534, 273] on div "02" at bounding box center [533, 280] width 23 height 14
click at [536, 269] on div "01" at bounding box center [533, 266] width 23 height 14
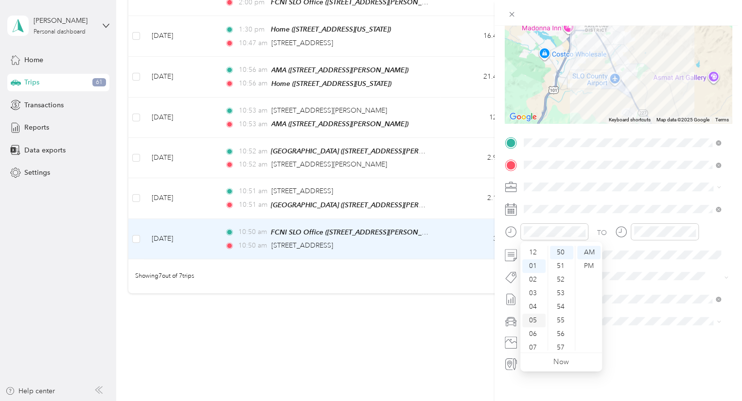
scroll to position [14, 0]
click at [538, 254] on div "01" at bounding box center [533, 253] width 23 height 14
click at [561, 290] on div "30" at bounding box center [561, 290] width 23 height 14
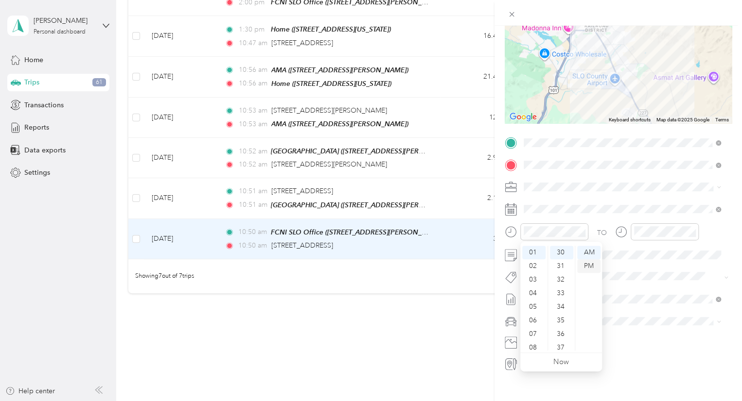
click at [583, 266] on div "PM" at bounding box center [588, 266] width 23 height 14
click at [616, 245] on div at bounding box center [657, 236] width 84 height 24
click at [639, 225] on div at bounding box center [664, 232] width 68 height 17
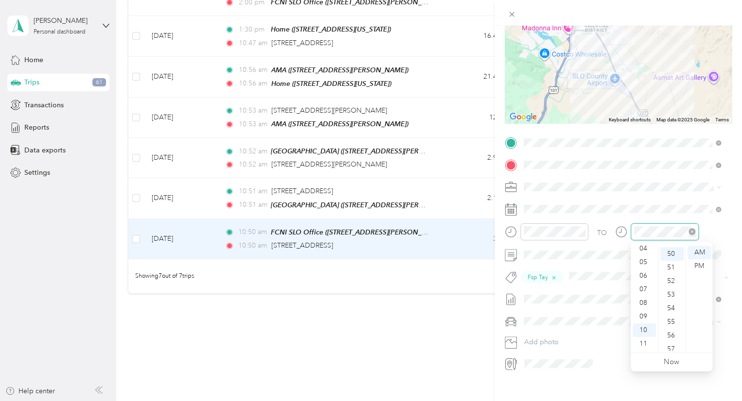
scroll to position [680, 0]
click at [700, 263] on div "PM" at bounding box center [698, 266] width 23 height 14
click at [643, 284] on div "02" at bounding box center [643, 280] width 23 height 14
click at [676, 253] on div "00" at bounding box center [671, 253] width 23 height 14
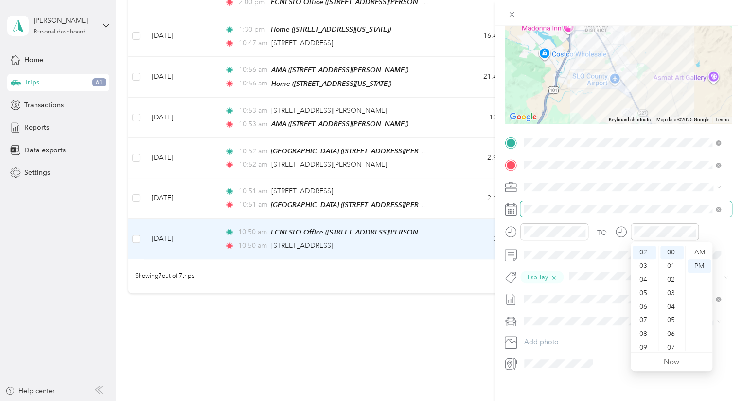
click at [694, 216] on span at bounding box center [625, 210] width 211 height 16
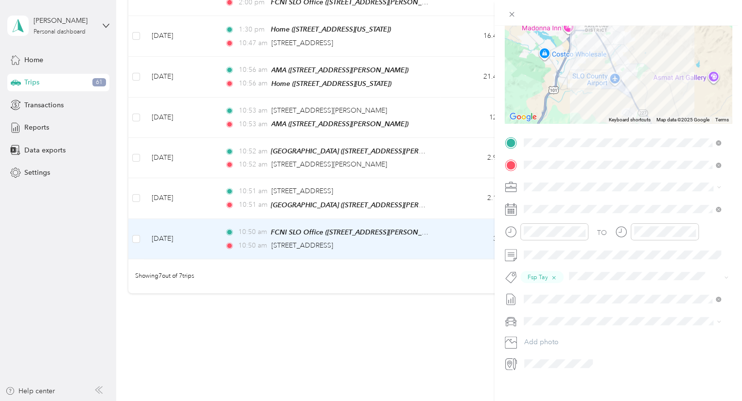
click at [704, 225] on div "TO" at bounding box center [617, 236] width 227 height 24
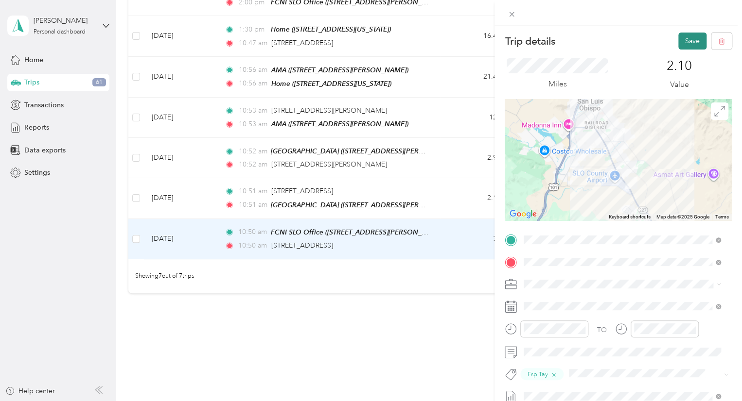
click at [686, 45] on button "Save" at bounding box center [692, 41] width 28 height 17
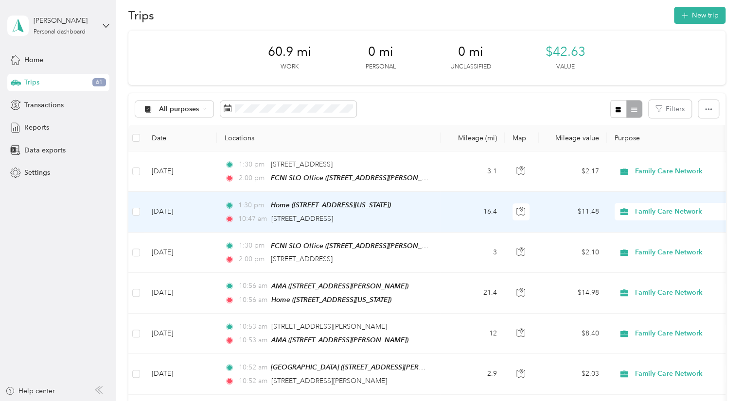
scroll to position [49, 0]
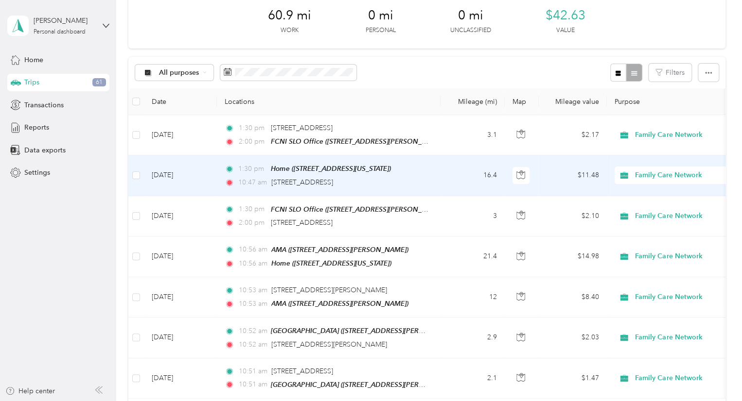
click at [250, 184] on span "10:47 am" at bounding box center [252, 182] width 29 height 11
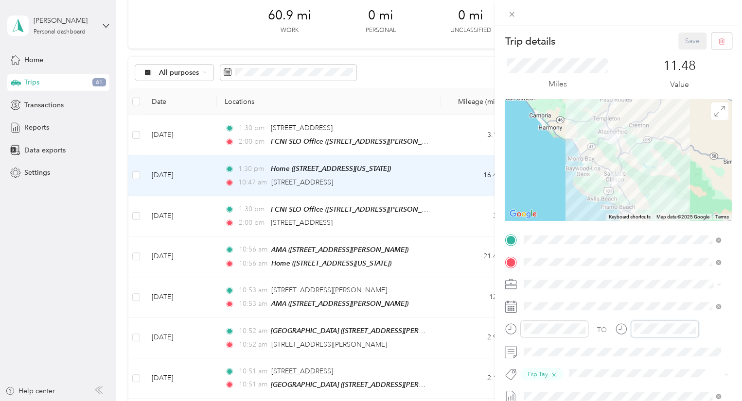
click at [628, 335] on div at bounding box center [657, 329] width 84 height 17
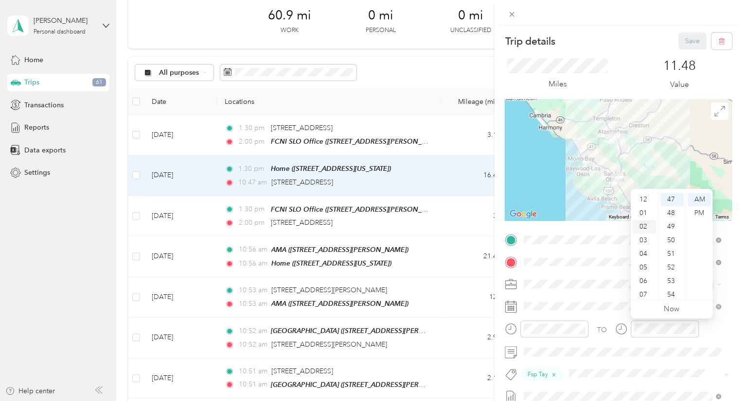
click at [646, 229] on div "02" at bounding box center [643, 227] width 23 height 14
click at [669, 204] on div "00" at bounding box center [671, 200] width 23 height 14
click at [694, 211] on div "PM" at bounding box center [698, 214] width 23 height 14
click at [624, 299] on span at bounding box center [625, 307] width 211 height 16
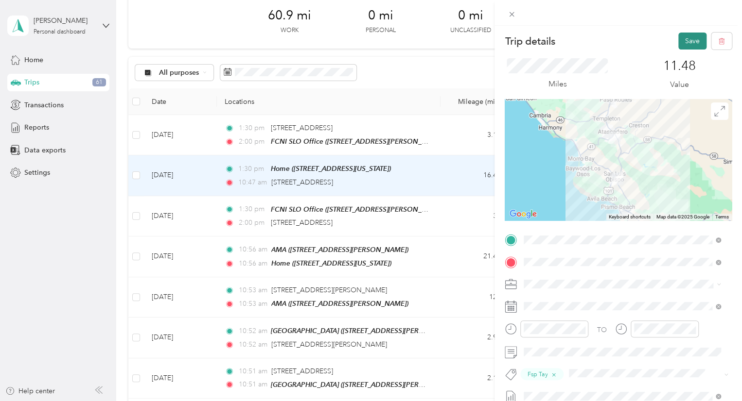
click at [688, 40] on button "Save" at bounding box center [692, 41] width 28 height 17
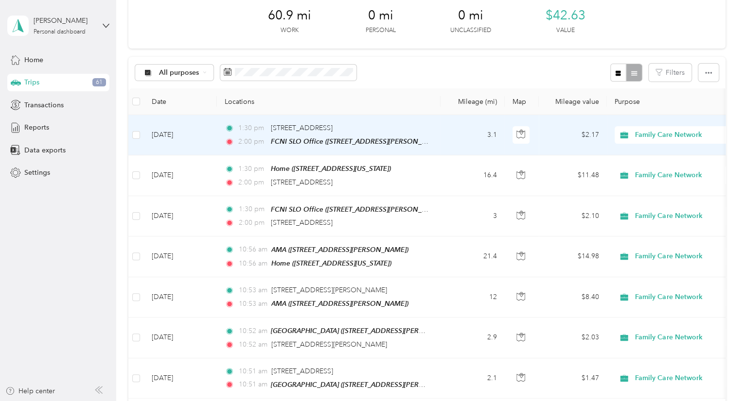
click at [457, 130] on td "3.1" at bounding box center [472, 135] width 64 height 40
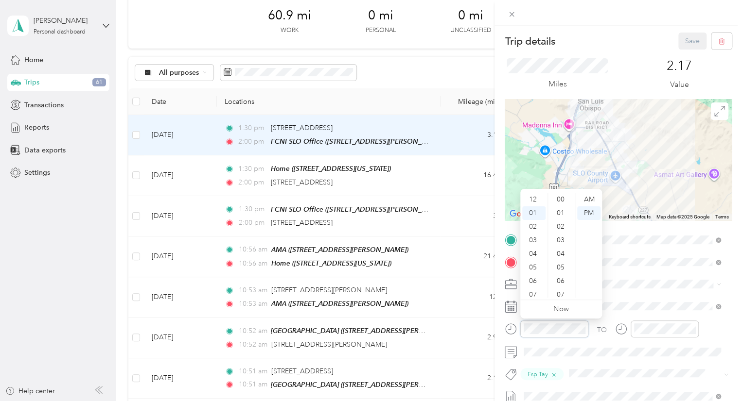
scroll to position [408, 0]
click at [535, 215] on div "02" at bounding box center [533, 214] width 23 height 14
click at [560, 271] on div "05" at bounding box center [561, 268] width 23 height 14
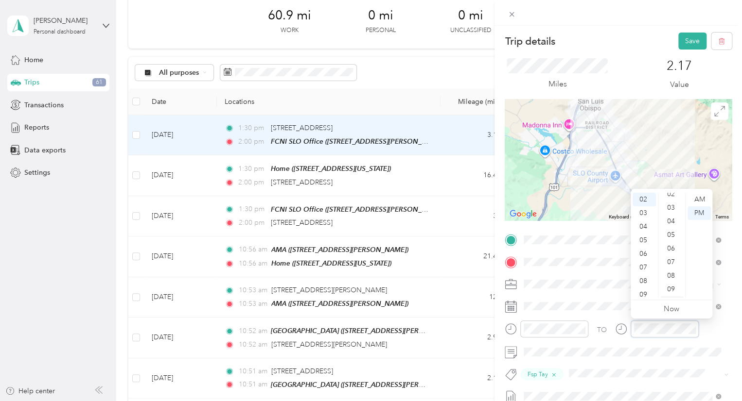
scroll to position [49, 0]
click at [671, 286] on div "10" at bounding box center [671, 287] width 23 height 14
click at [677, 52] on div "Miles 2.17 Value" at bounding box center [617, 75] width 227 height 50
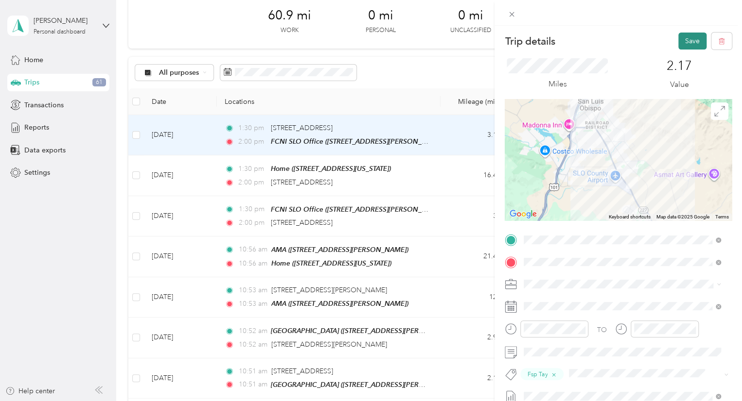
click at [683, 41] on button "Save" at bounding box center [692, 41] width 28 height 17
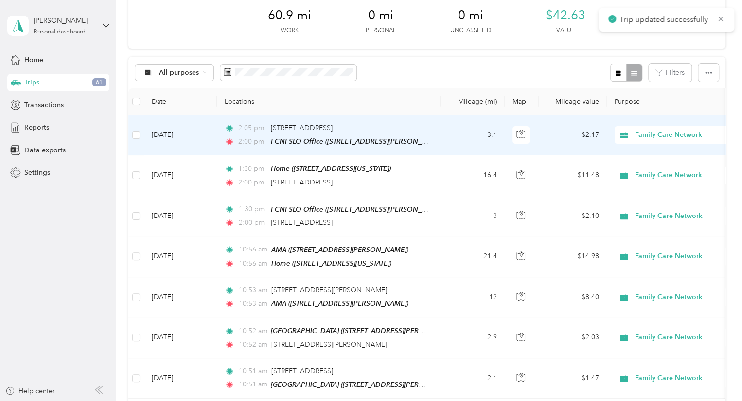
click at [447, 129] on td "3.1" at bounding box center [472, 135] width 64 height 40
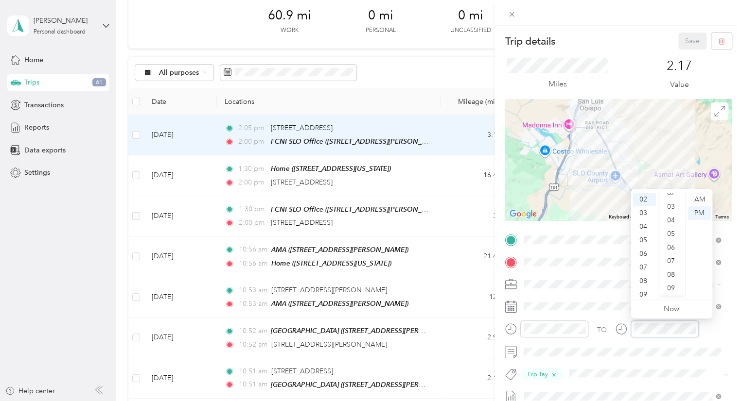
scroll to position [49, 0]
click at [672, 287] on div "10" at bounding box center [671, 287] width 23 height 14
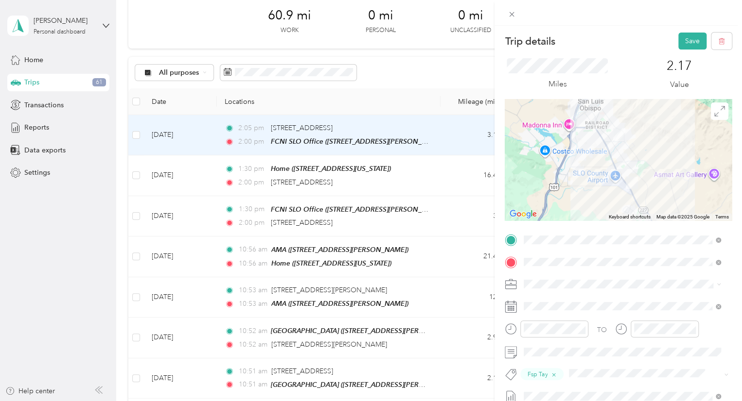
click at [620, 278] on span at bounding box center [625, 285] width 211 height 16
click at [678, 37] on button "Save" at bounding box center [692, 41] width 28 height 17
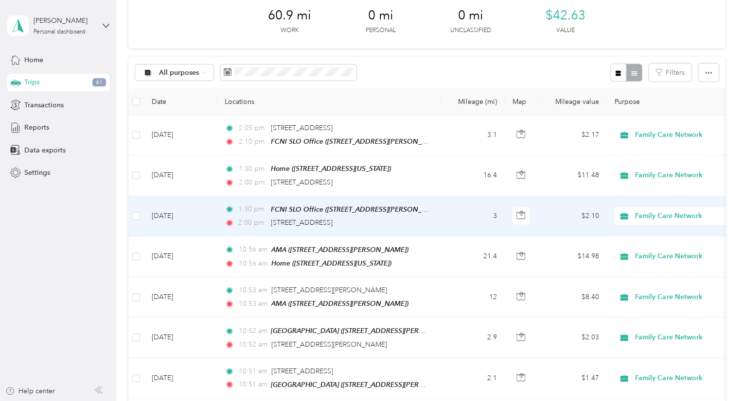
click at [456, 212] on td "3" at bounding box center [472, 216] width 64 height 40
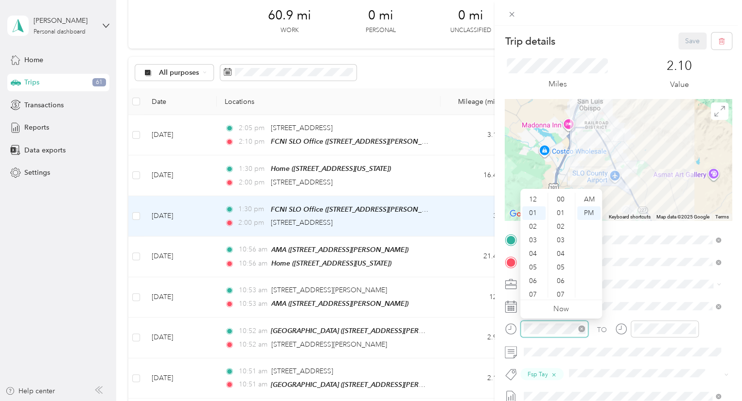
scroll to position [14, 0]
click at [537, 211] on div "02" at bounding box center [533, 214] width 23 height 14
click at [561, 278] on div "50" at bounding box center [561, 278] width 23 height 14
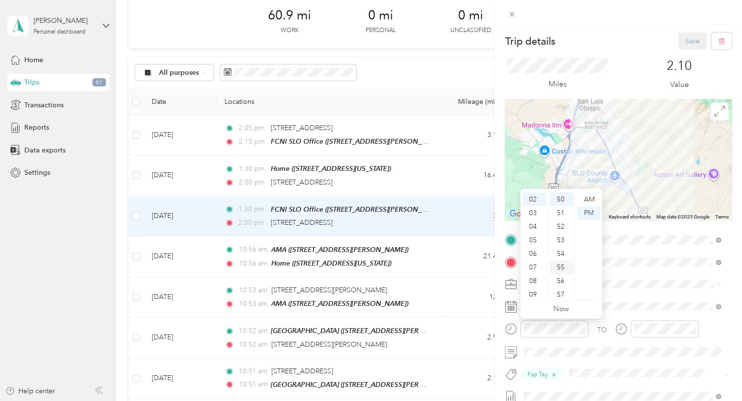
click at [561, 263] on div "55" at bounding box center [561, 268] width 23 height 14
click at [556, 220] on div "50" at bounding box center [561, 217] width 23 height 14
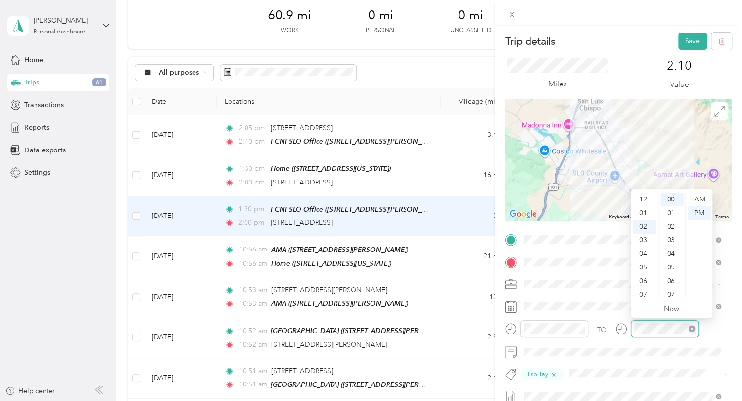
scroll to position [27, 0]
click at [637, 211] on div "03" at bounding box center [643, 214] width 23 height 14
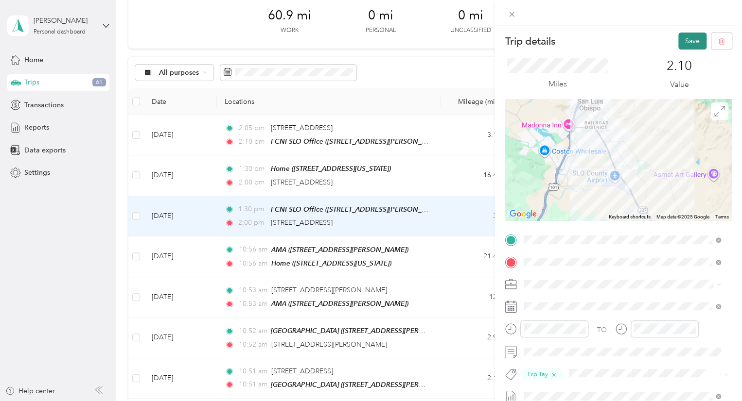
click at [690, 45] on button "Save" at bounding box center [692, 41] width 28 height 17
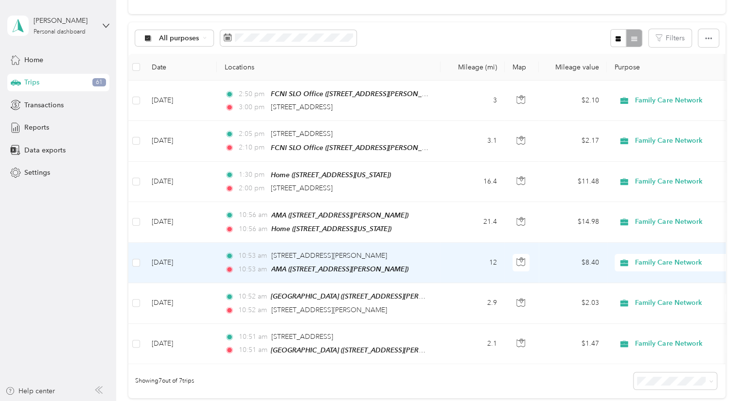
scroll to position [97, 0]
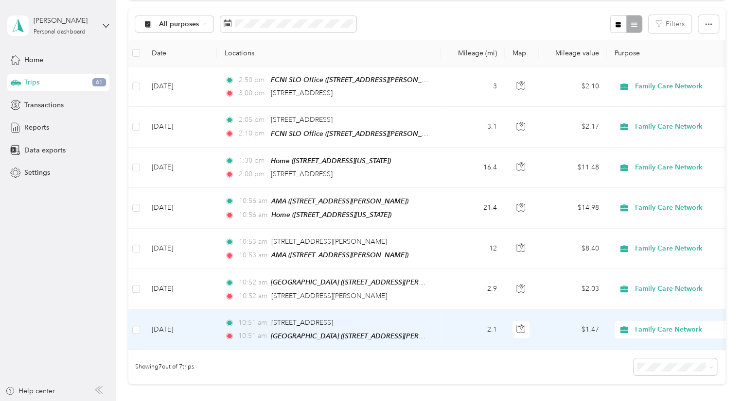
click at [441, 320] on td "2.1" at bounding box center [472, 330] width 64 height 40
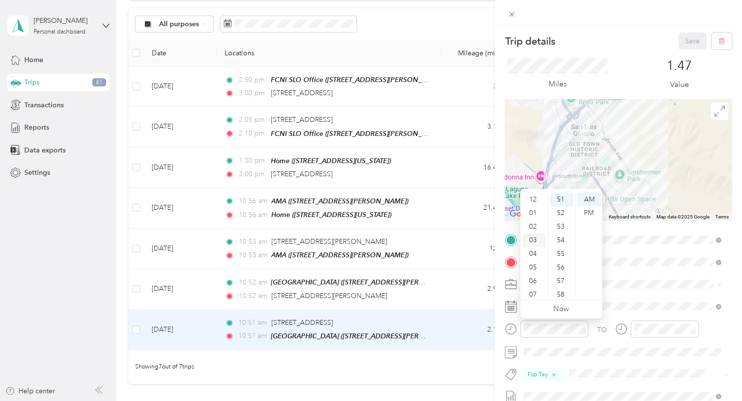
click at [537, 238] on div "03" at bounding box center [533, 241] width 23 height 14
click at [584, 215] on div "PM" at bounding box center [588, 214] width 23 height 14
click at [559, 199] on div "00" at bounding box center [561, 200] width 23 height 14
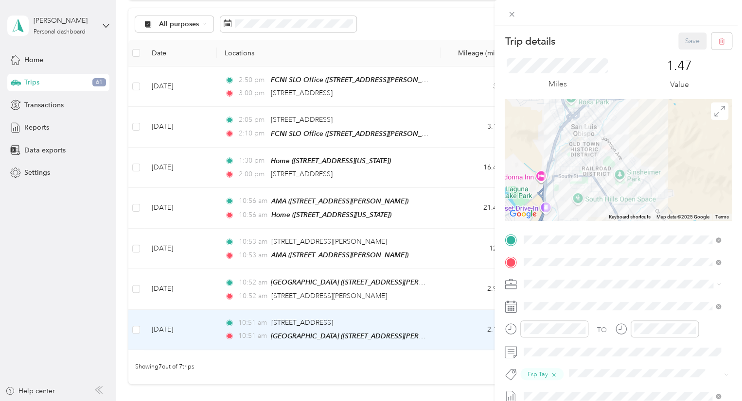
click at [548, 338] on div at bounding box center [546, 333] width 84 height 24
click at [583, 213] on div "PM" at bounding box center [588, 214] width 23 height 14
click at [532, 208] on div "05" at bounding box center [533, 210] width 23 height 14
click at [527, 242] on div "03" at bounding box center [533, 241] width 23 height 14
click at [558, 203] on div "00" at bounding box center [561, 200] width 23 height 14
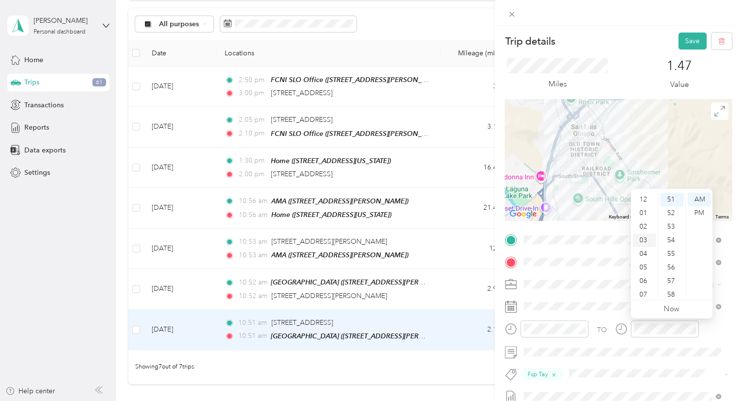
click at [643, 238] on div "03" at bounding box center [643, 241] width 23 height 14
click at [698, 214] on div "PM" at bounding box center [698, 214] width 23 height 14
click at [674, 242] on div "15" at bounding box center [671, 245] width 23 height 14
click at [643, 345] on span at bounding box center [625, 353] width 211 height 16
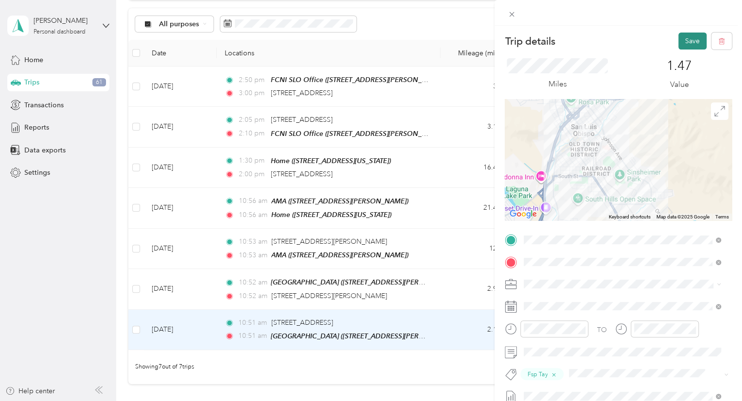
click at [686, 43] on button "Save" at bounding box center [692, 41] width 28 height 17
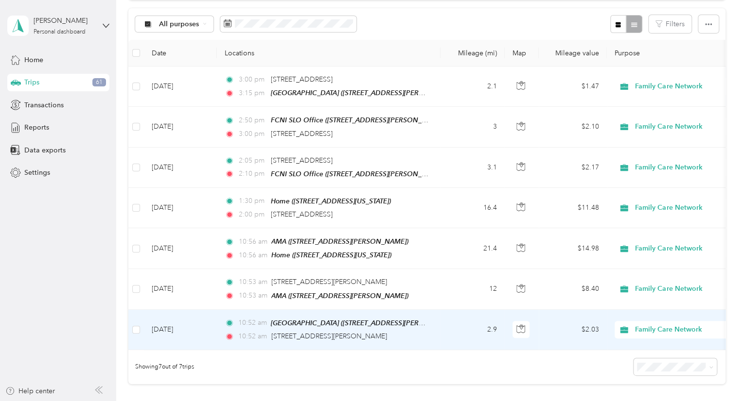
click at [445, 317] on td "2.9" at bounding box center [472, 330] width 64 height 40
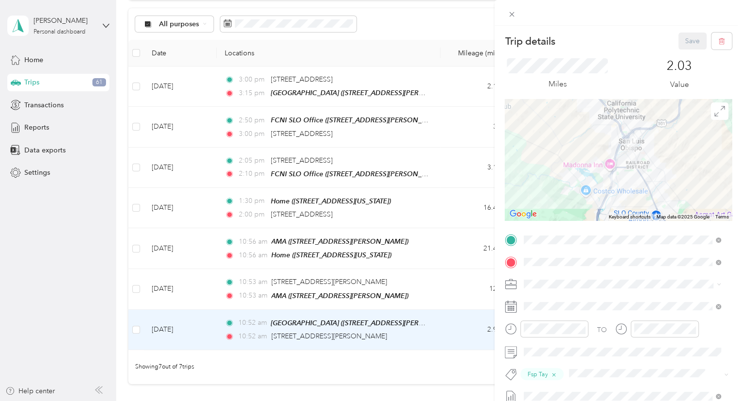
click at [531, 317] on div "TO Fsp Tay Add photo" at bounding box center [617, 350] width 227 height 237
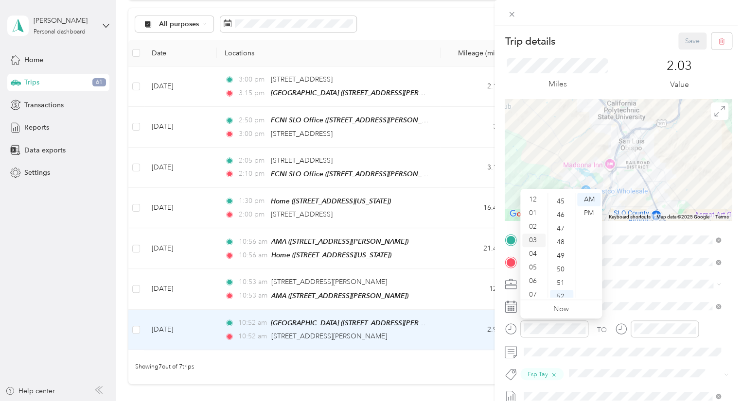
click at [529, 238] on div "03" at bounding box center [533, 241] width 23 height 14
click at [562, 217] on div "30" at bounding box center [561, 219] width 23 height 14
click at [587, 213] on div "PM" at bounding box center [588, 214] width 23 height 14
click at [533, 243] on div "03" at bounding box center [533, 241] width 23 height 14
click at [557, 239] on div "30" at bounding box center [561, 241] width 23 height 14
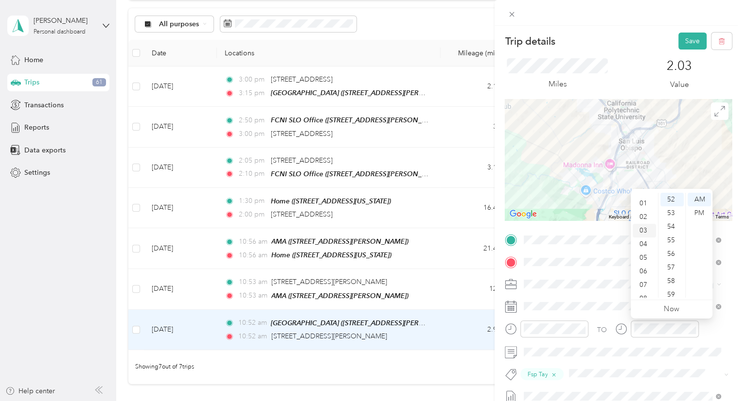
click at [644, 234] on div "03" at bounding box center [643, 231] width 23 height 14
click at [670, 249] on div "45" at bounding box center [671, 250] width 23 height 14
click at [698, 212] on div "PM" at bounding box center [698, 214] width 23 height 14
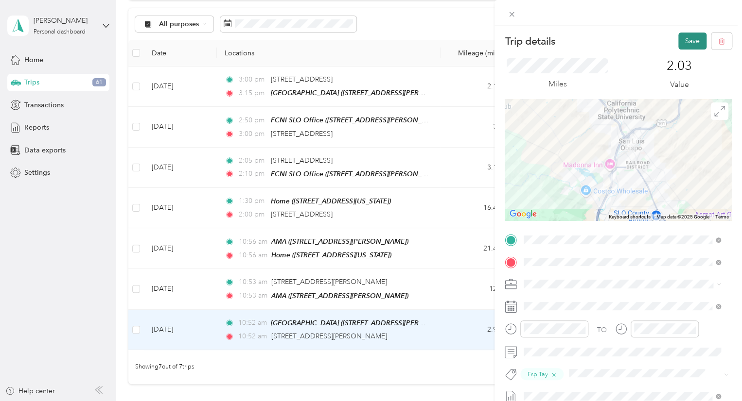
click at [682, 39] on button "Save" at bounding box center [692, 41] width 28 height 17
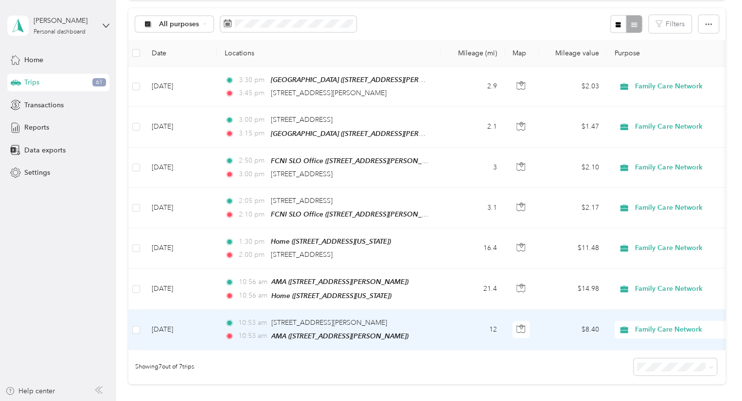
click at [438, 316] on td "10:53 am [STREET_ADDRESS][PERSON_NAME] 10:[GEOGRAPHIC_DATA] ([STREET_ADDRESS][P…" at bounding box center [329, 330] width 224 height 40
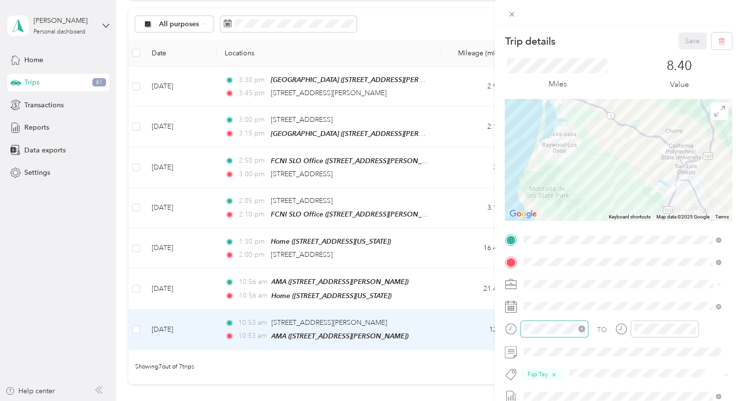
click at [555, 336] on div at bounding box center [554, 329] width 68 height 17
click at [532, 199] on div "04" at bounding box center [533, 196] width 23 height 14
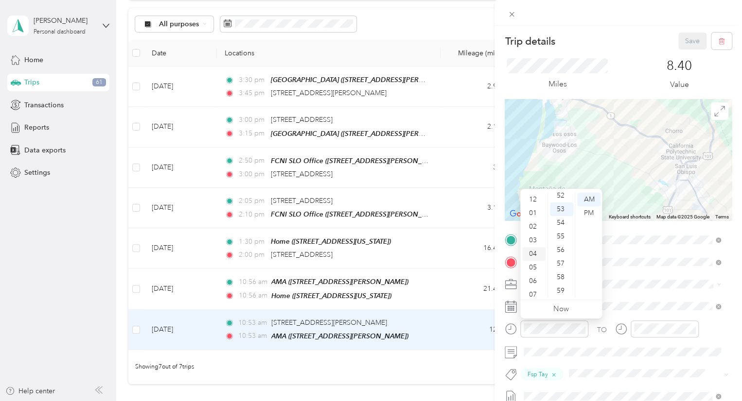
click at [533, 253] on div "04" at bounding box center [533, 254] width 23 height 14
click at [585, 209] on div "PM" at bounding box center [588, 214] width 23 height 14
click at [558, 284] on div "30" at bounding box center [561, 285] width 23 height 14
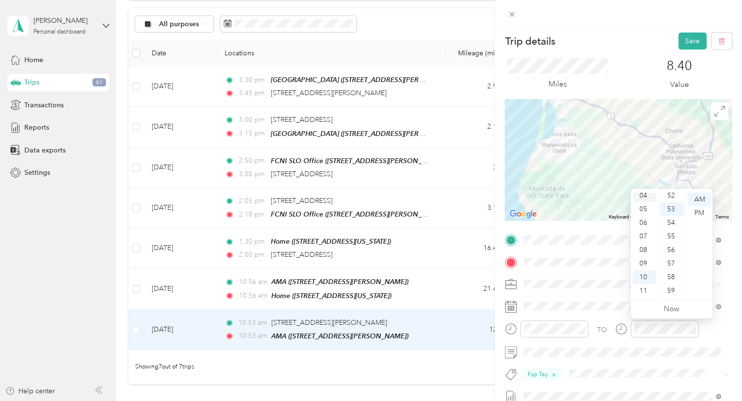
click at [640, 195] on div "04" at bounding box center [643, 196] width 23 height 14
click at [673, 238] on div "55" at bounding box center [671, 237] width 23 height 14
click at [695, 212] on div "PM" at bounding box center [698, 214] width 23 height 14
click at [683, 44] on button "Save" at bounding box center [692, 41] width 28 height 17
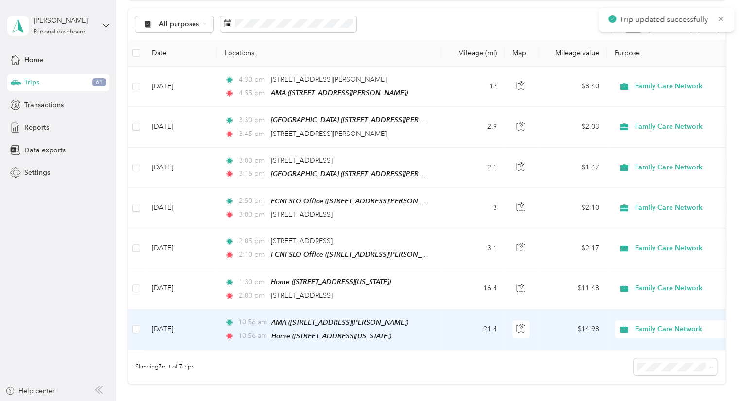
click at [445, 312] on td "21.4" at bounding box center [472, 330] width 64 height 41
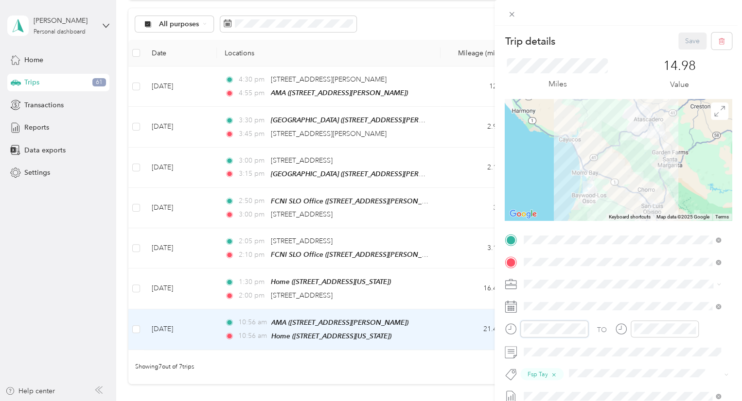
scroll to position [58, 0]
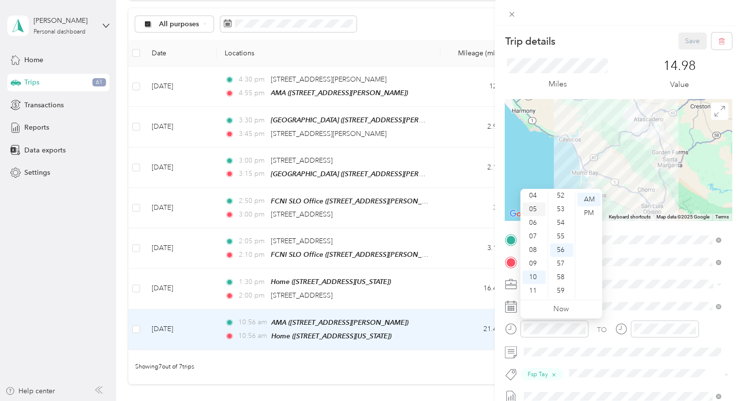
click at [531, 211] on div "05" at bounding box center [533, 210] width 23 height 14
click at [554, 237] on div "30" at bounding box center [561, 237] width 23 height 14
click at [589, 209] on div "PM" at bounding box center [588, 214] width 23 height 14
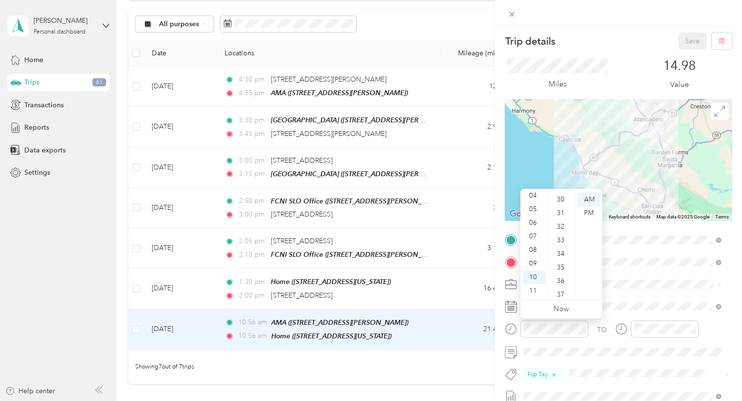
scroll to position [711, 0]
click at [535, 209] on div "05" at bounding box center [533, 210] width 23 height 14
click at [558, 239] on div "30" at bounding box center [561, 237] width 23 height 14
click at [587, 212] on div "PM" at bounding box center [588, 214] width 23 height 14
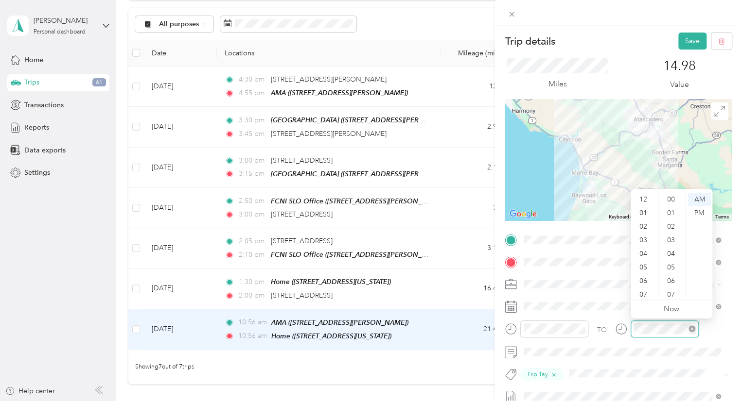
scroll to position [58, 0]
click at [642, 225] on div "06" at bounding box center [643, 223] width 23 height 14
click at [668, 199] on div "00" at bounding box center [671, 200] width 23 height 14
click at [698, 213] on div "PM" at bounding box center [698, 214] width 23 height 14
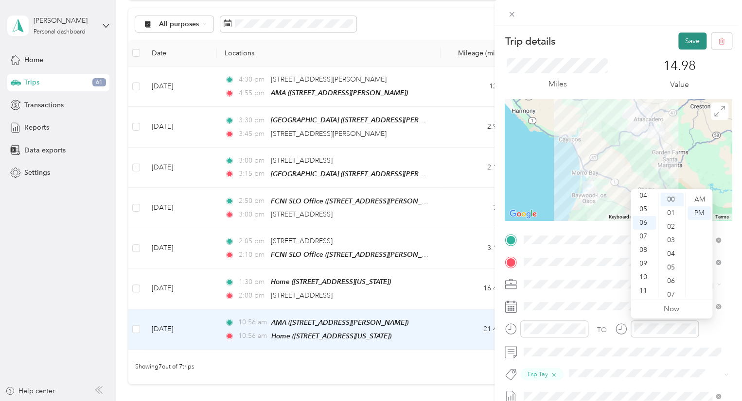
click at [690, 41] on button "Save" at bounding box center [692, 41] width 28 height 17
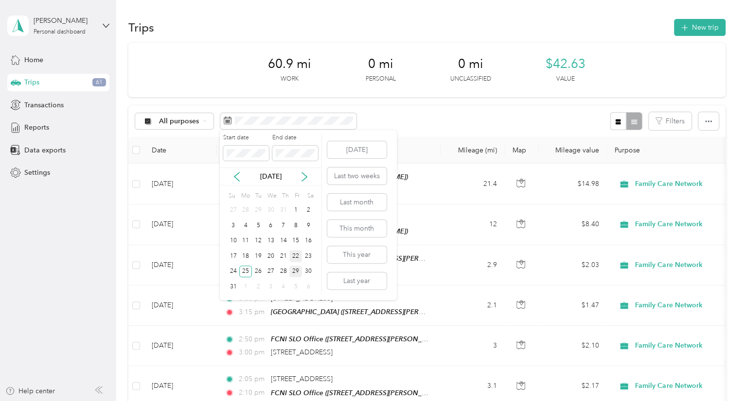
click at [299, 250] on div "22" at bounding box center [295, 256] width 13 height 12
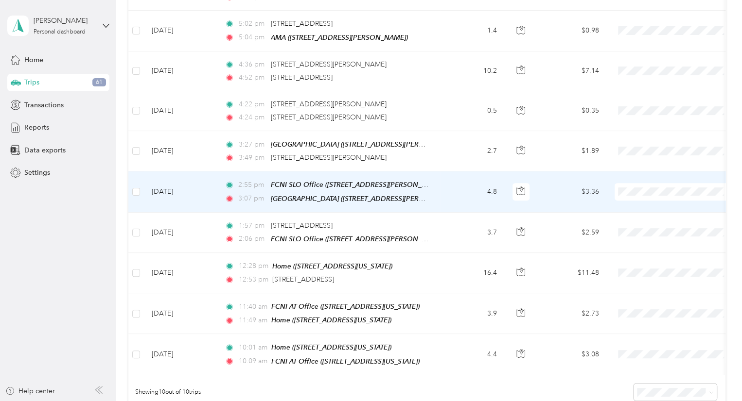
scroll to position [194, 0]
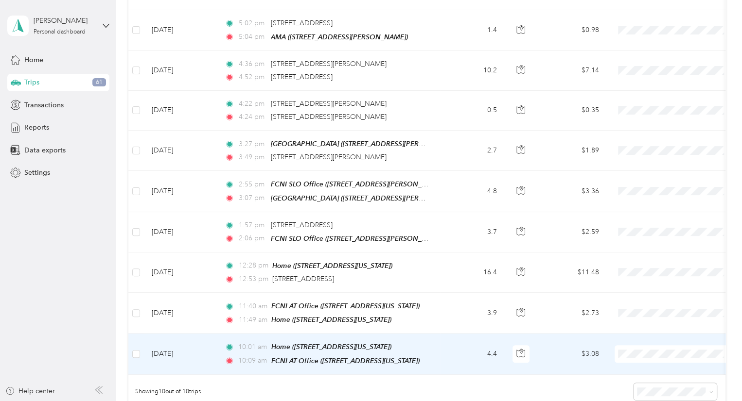
click at [451, 345] on td "4.4" at bounding box center [472, 354] width 64 height 41
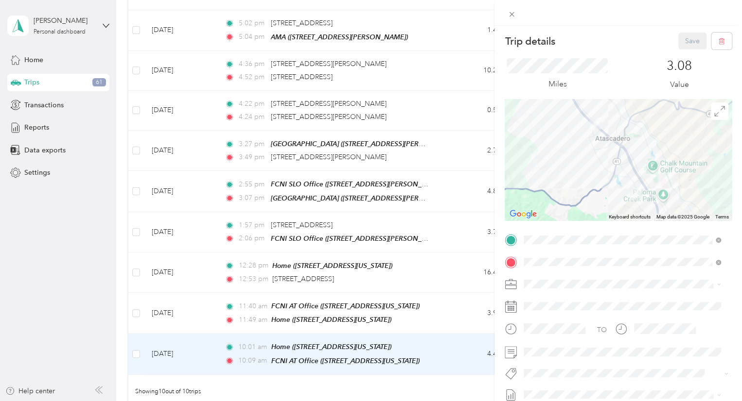
click at [548, 302] on div "Family Care Network" at bounding box center [622, 301] width 190 height 10
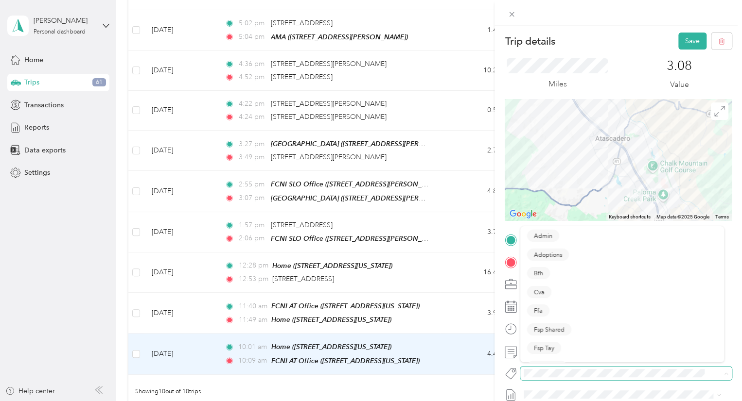
click at [536, 368] on span at bounding box center [617, 373] width 195 height 10
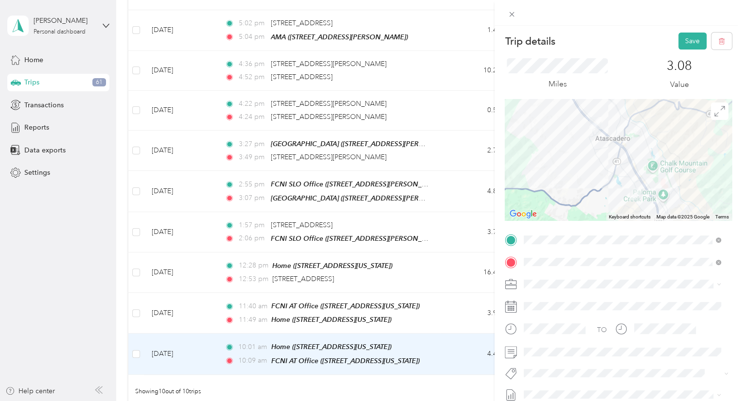
click at [553, 334] on button "Fsp Shared" at bounding box center [549, 333] width 44 height 12
click at [679, 45] on button "Save" at bounding box center [692, 41] width 28 height 17
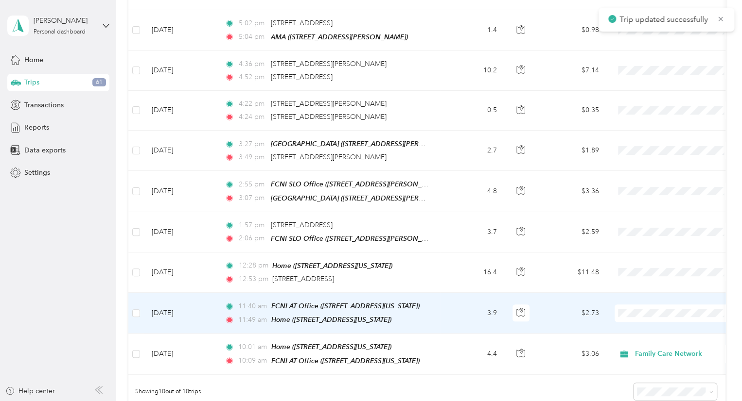
click at [450, 319] on td "3.9" at bounding box center [472, 313] width 64 height 41
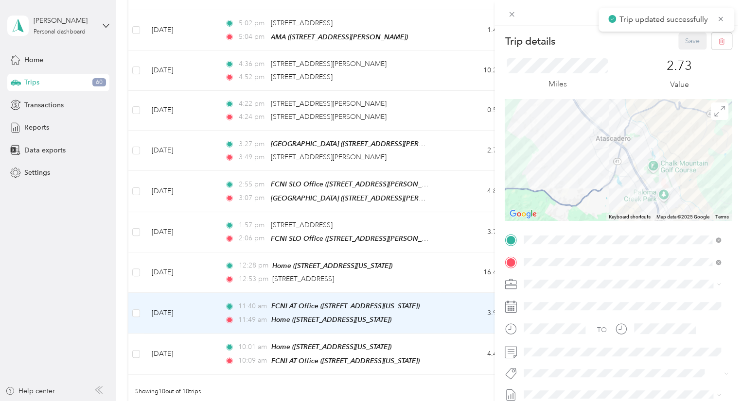
click at [556, 276] on div "TO Add photo" at bounding box center [617, 349] width 227 height 235
click at [562, 304] on li "Family Care Network" at bounding box center [622, 301] width 204 height 17
click at [554, 337] on li "Fsp Shared" at bounding box center [622, 329] width 204 height 19
click at [680, 36] on button "Save" at bounding box center [692, 41] width 28 height 17
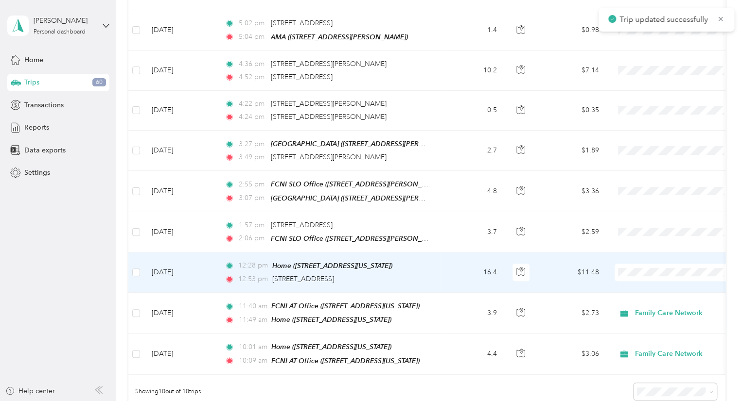
click at [457, 284] on td "16.4" at bounding box center [472, 273] width 64 height 40
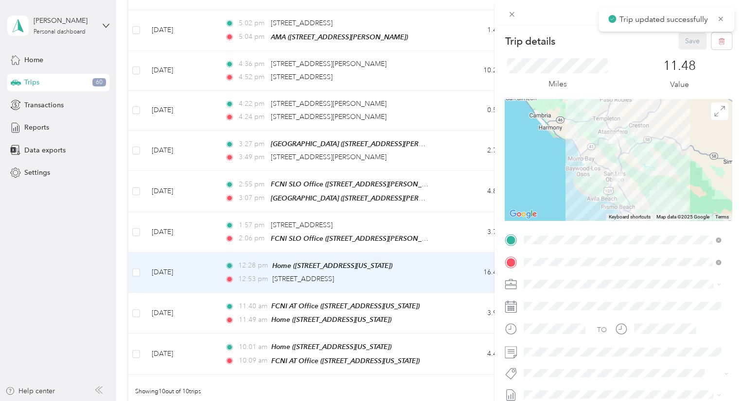
drag, startPoint x: 543, startPoint y: 301, endPoint x: 542, endPoint y: 315, distance: 14.6
click at [542, 300] on span "Family Care Network" at bounding box center [559, 300] width 64 height 8
click at [549, 349] on span "Fsp Tay" at bounding box center [544, 351] width 20 height 9
click at [696, 34] on button "Save" at bounding box center [692, 41] width 28 height 17
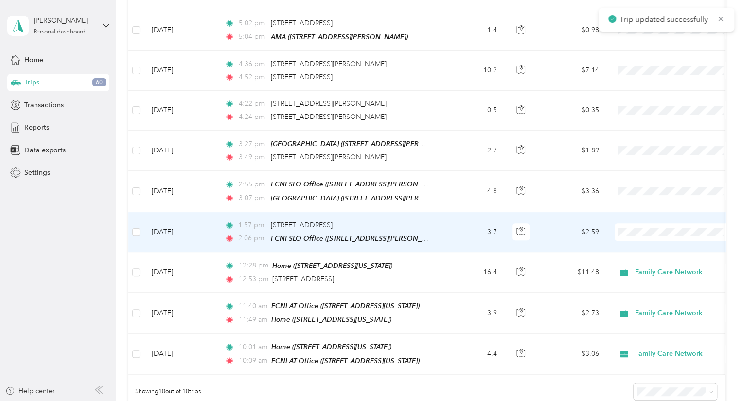
click at [455, 234] on td "3.7" at bounding box center [472, 232] width 64 height 40
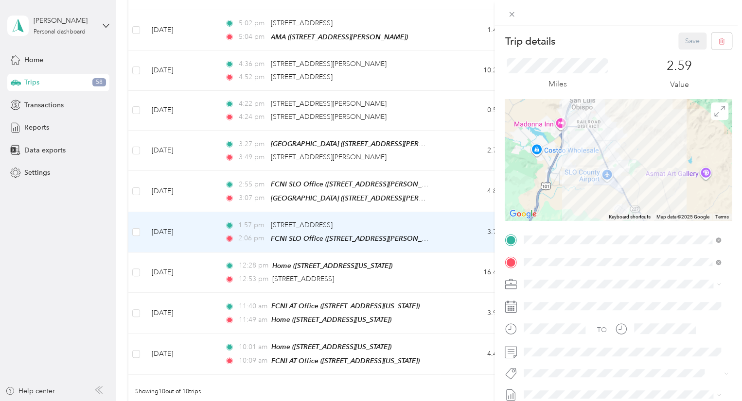
click at [541, 299] on span "Family Care Network" at bounding box center [559, 299] width 64 height 8
click at [544, 351] on span "Fsp Tay" at bounding box center [544, 351] width 20 height 9
click at [680, 33] on button "Save" at bounding box center [692, 41] width 28 height 17
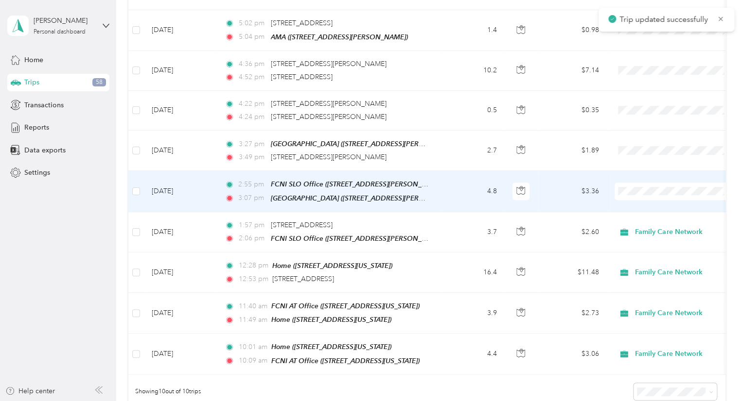
click at [467, 193] on td "4.8" at bounding box center [472, 191] width 64 height 41
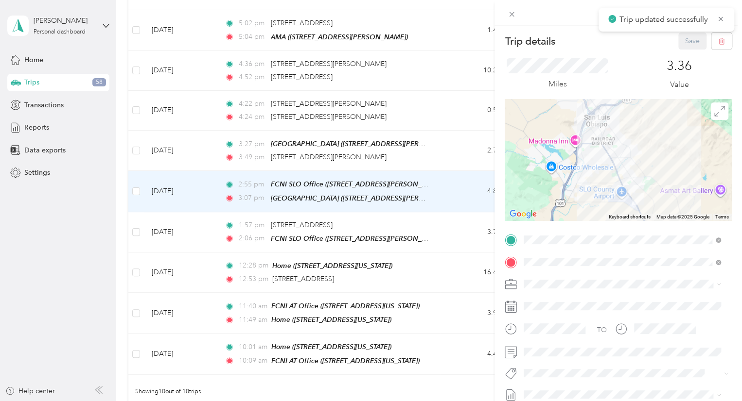
click at [447, 187] on div "Trip details Save This trip cannot be edited because it is either under review,…" at bounding box center [371, 200] width 742 height 401
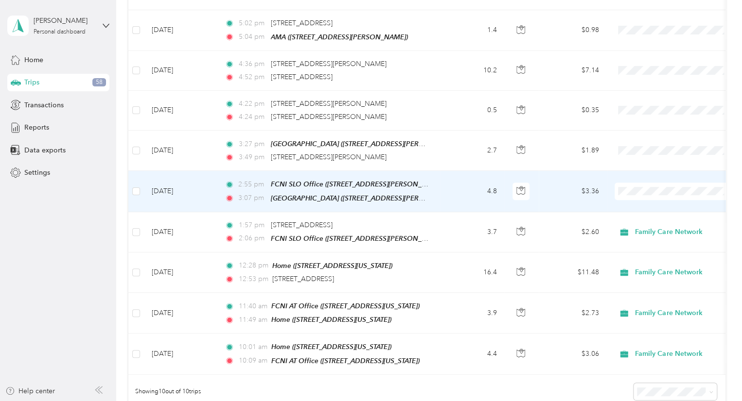
click at [631, 178] on td at bounding box center [674, 191] width 136 height 41
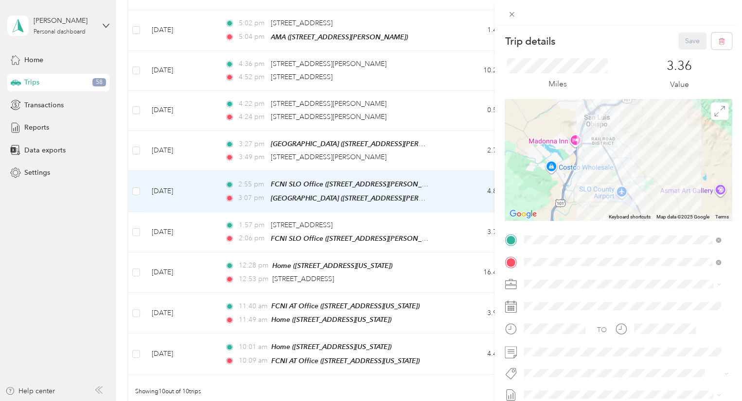
click at [558, 290] on span at bounding box center [625, 285] width 211 height 16
click at [564, 299] on span "Family Care Network" at bounding box center [559, 300] width 64 height 8
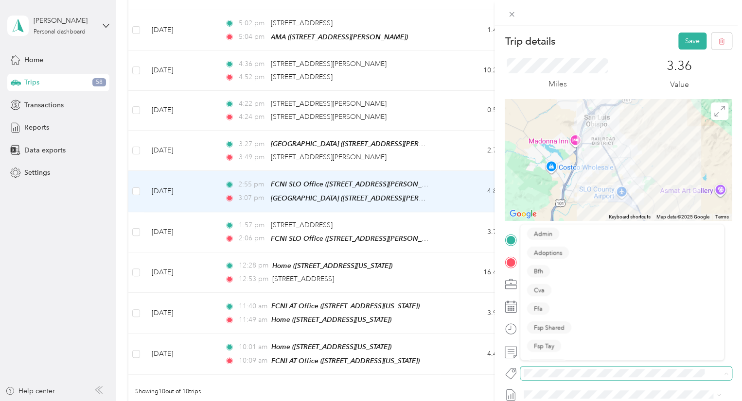
click at [555, 368] on span at bounding box center [617, 373] width 195 height 10
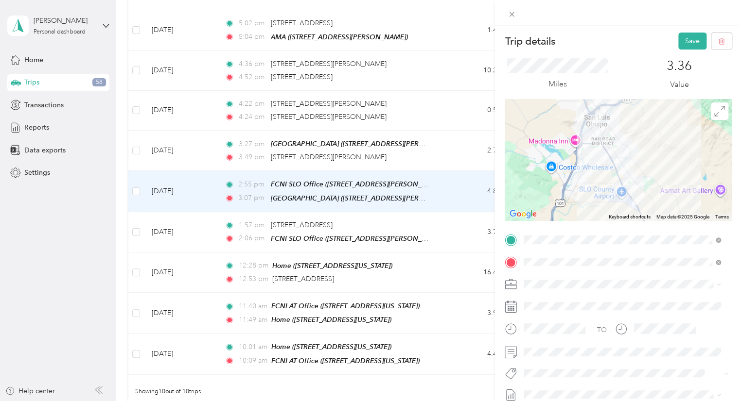
click at [552, 352] on button "Fsp Tay" at bounding box center [544, 351] width 34 height 12
click at [691, 43] on button "Save" at bounding box center [692, 41] width 28 height 17
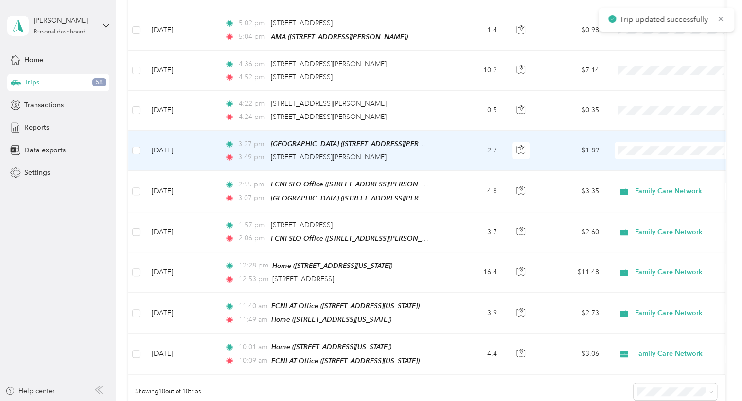
click at [460, 137] on td "2.7" at bounding box center [472, 151] width 64 height 40
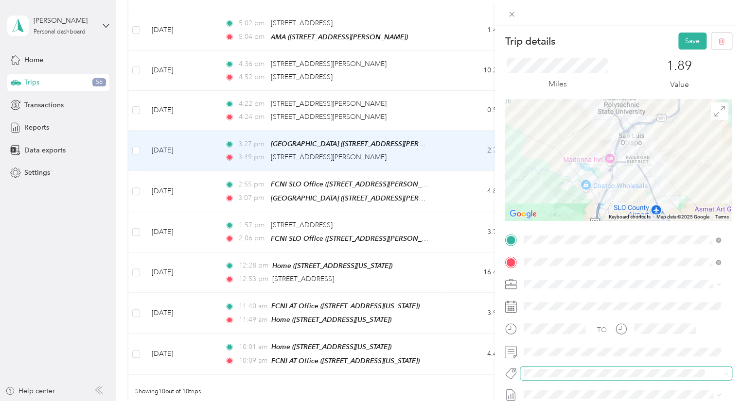
click at [540, 380] on div "TO Add photo" at bounding box center [617, 349] width 227 height 235
click at [547, 357] on li "Fsp Tay" at bounding box center [622, 351] width 204 height 19
click at [568, 300] on span "Family Care Network" at bounding box center [559, 298] width 64 height 8
click at [683, 47] on button "Save" at bounding box center [692, 41] width 28 height 17
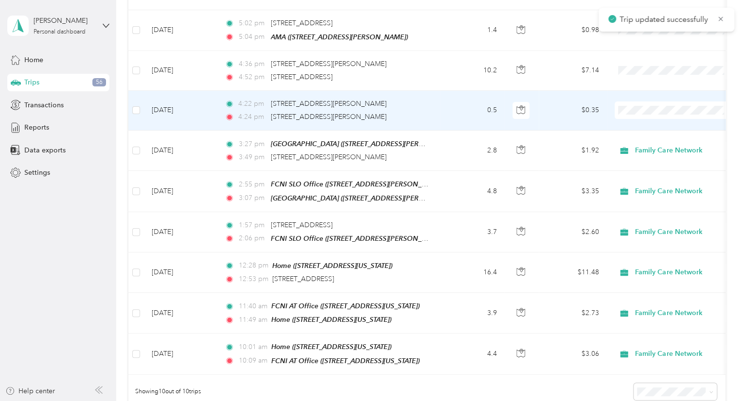
click at [454, 119] on td "0.5" at bounding box center [472, 111] width 64 height 40
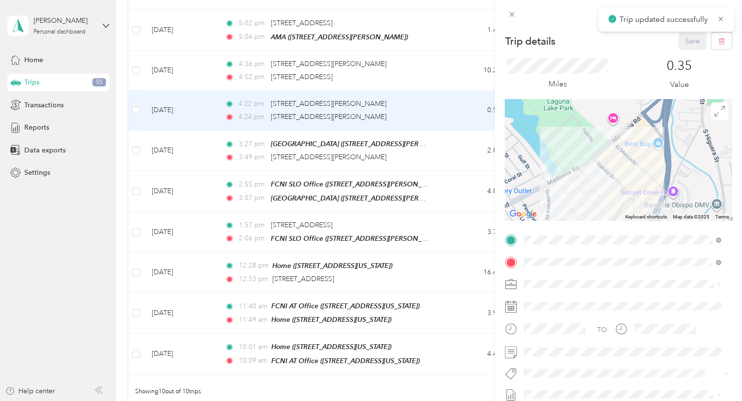
click at [540, 278] on span at bounding box center [625, 285] width 211 height 16
click at [548, 299] on span "Family Care Network" at bounding box center [559, 298] width 64 height 8
click at [550, 348] on span "Fsp Tay" at bounding box center [544, 351] width 20 height 9
click at [684, 37] on button "Save" at bounding box center [692, 41] width 28 height 17
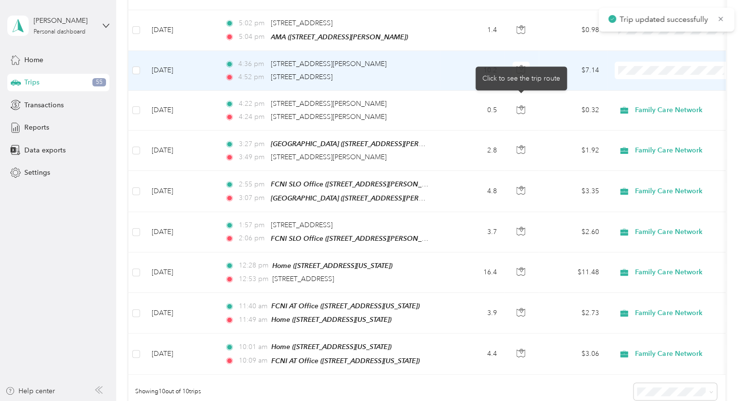
click at [451, 80] on td "10.2" at bounding box center [472, 71] width 64 height 40
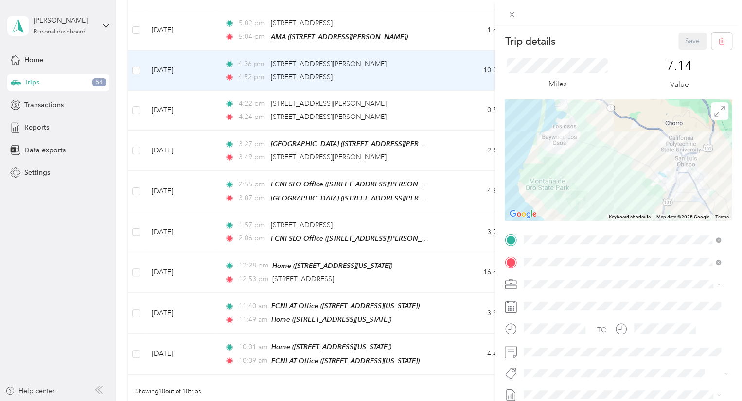
click at [537, 302] on li "Family Care Network" at bounding box center [622, 297] width 204 height 17
click at [555, 352] on li "Fsp Tay" at bounding box center [622, 351] width 204 height 19
click at [686, 44] on button "Save" at bounding box center [692, 41] width 28 height 17
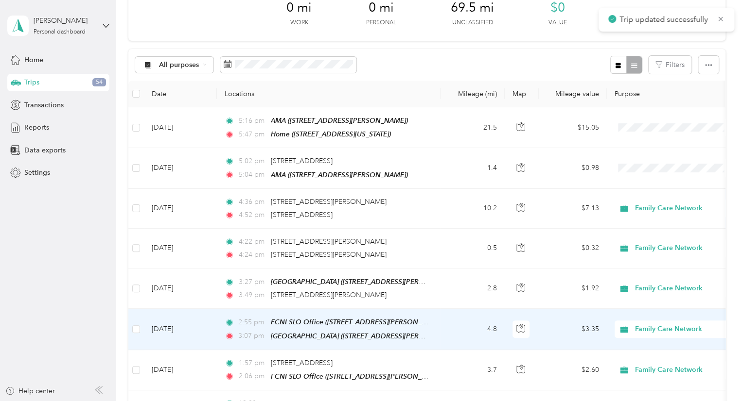
scroll to position [49, 0]
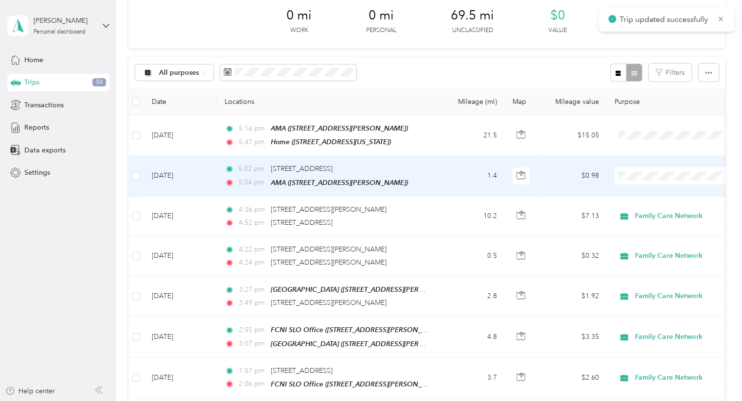
click at [463, 173] on td "1.4" at bounding box center [472, 176] width 64 height 40
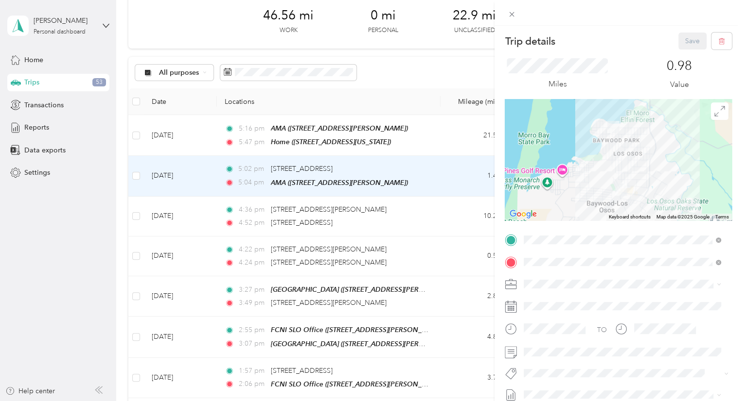
click at [569, 300] on span "Family Care Network" at bounding box center [559, 301] width 64 height 8
click at [548, 353] on button "Fsp Tay" at bounding box center [544, 349] width 34 height 12
click at [688, 44] on button "Save" at bounding box center [692, 41] width 28 height 17
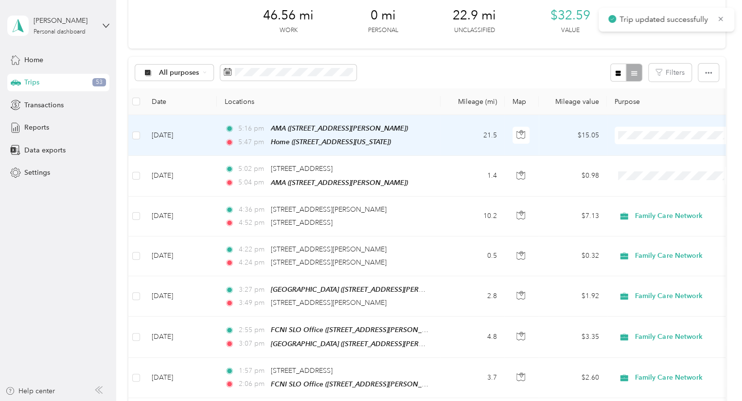
click at [441, 138] on td "21.5" at bounding box center [472, 135] width 64 height 41
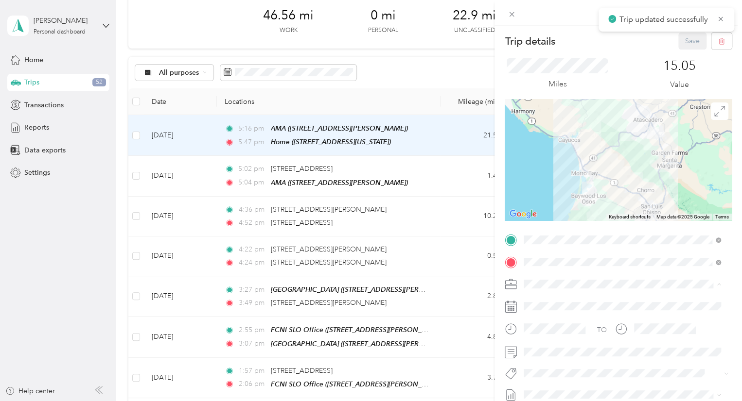
click at [565, 299] on span "Family Care Network" at bounding box center [559, 301] width 64 height 8
click at [546, 348] on span "Fsp Tay" at bounding box center [544, 351] width 20 height 9
click at [684, 36] on button "Save" at bounding box center [692, 41] width 28 height 17
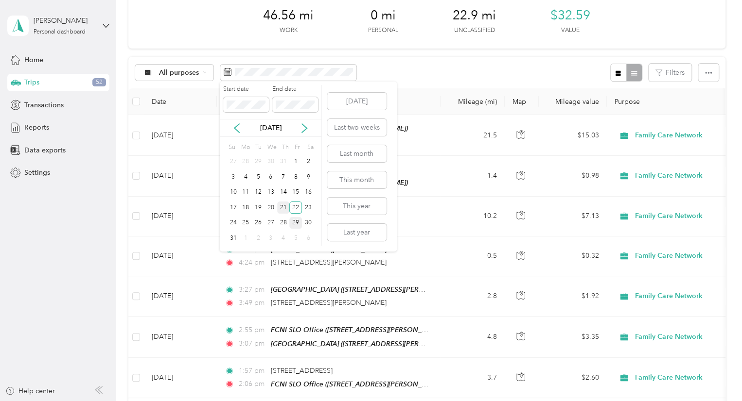
click at [278, 207] on div "21" at bounding box center [283, 208] width 13 height 12
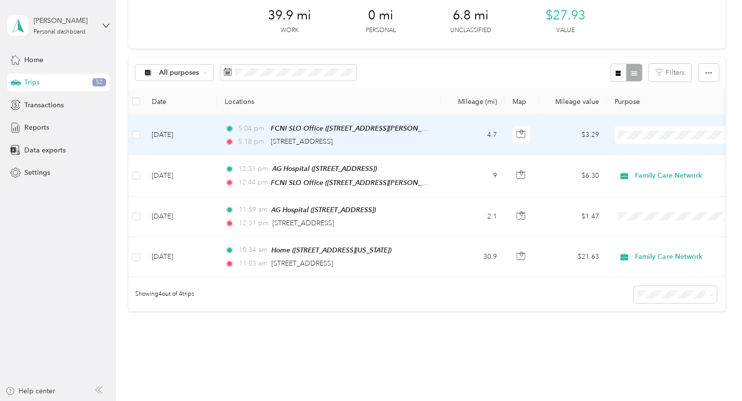
click at [466, 131] on td "4.7" at bounding box center [472, 135] width 64 height 40
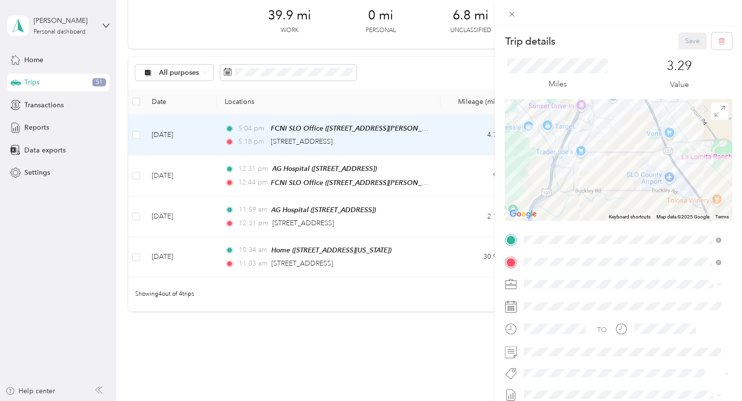
click at [457, 138] on div "Trip details Save This trip cannot be edited because it is either under review,…" at bounding box center [371, 200] width 742 height 401
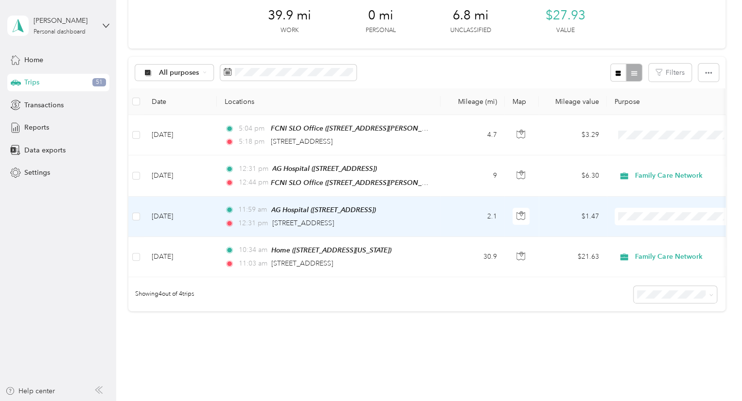
click at [647, 236] on li "Family Care Network" at bounding box center [674, 230] width 121 height 17
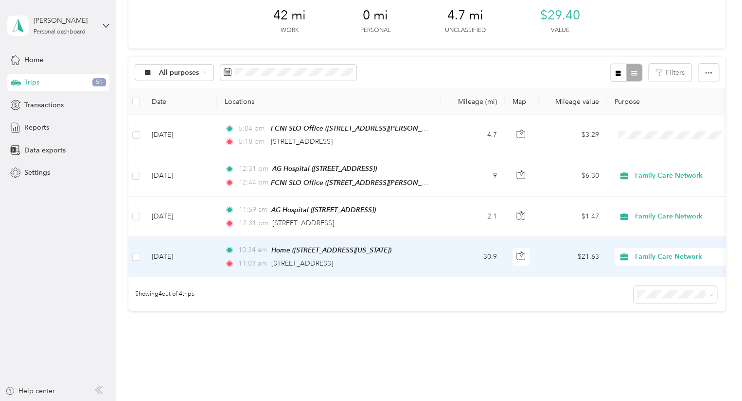
click at [475, 243] on td "30.9" at bounding box center [472, 257] width 64 height 40
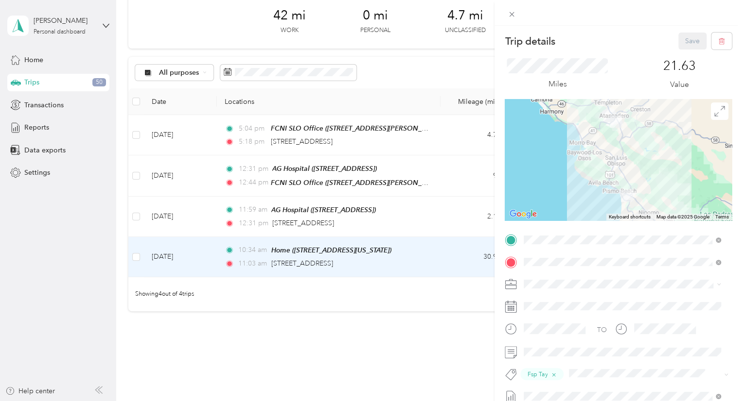
click at [529, 254] on div "TO Fsp Tay Add photo" at bounding box center [617, 350] width 227 height 237
click at [614, 160] on div "AG Hospital [STREET_ADDRESS]" at bounding box center [578, 153] width 72 height 20
click at [686, 42] on button "Save" at bounding box center [692, 41] width 28 height 17
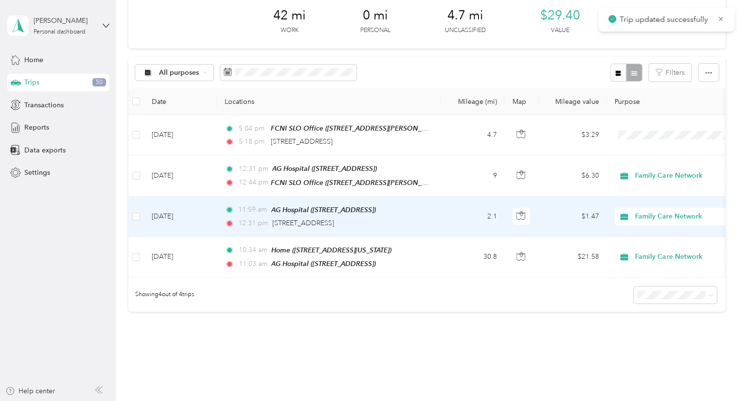
click at [475, 219] on td "2.1" at bounding box center [472, 217] width 64 height 40
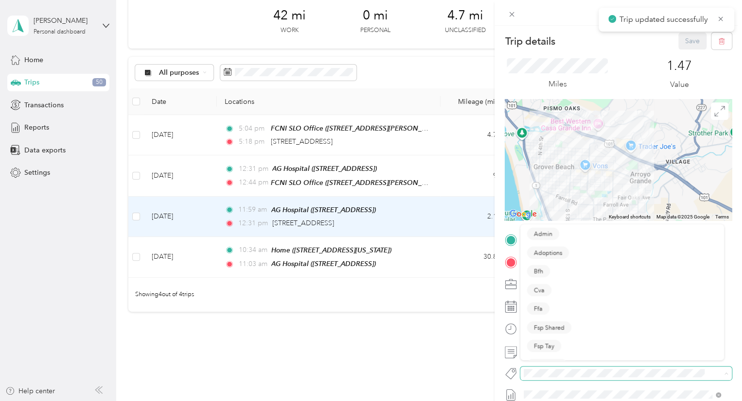
click at [535, 368] on span at bounding box center [617, 373] width 195 height 10
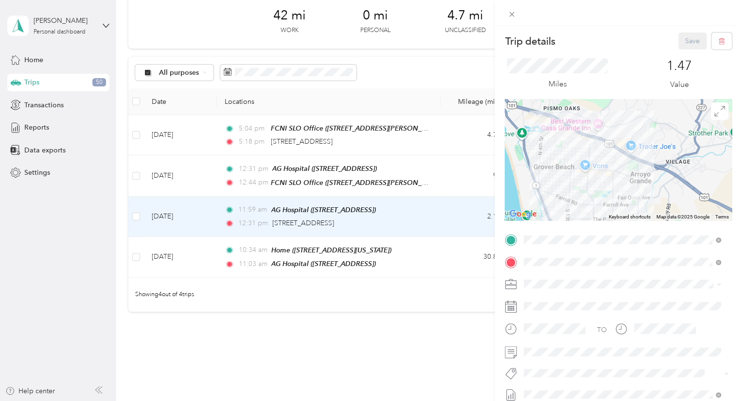
click at [546, 347] on span "Fsp Tay" at bounding box center [544, 351] width 20 height 9
click at [686, 31] on div "Trip details Save This trip cannot be edited because it is either under review,…" at bounding box center [617, 226] width 247 height 401
click at [688, 35] on button "Save" at bounding box center [692, 41] width 28 height 17
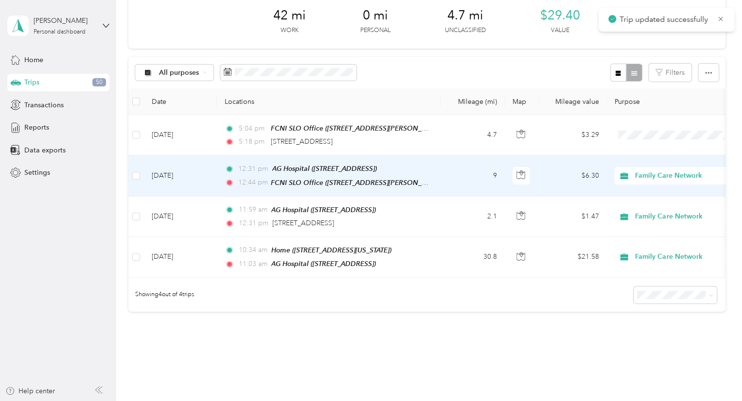
click at [448, 183] on td "9" at bounding box center [472, 176] width 64 height 41
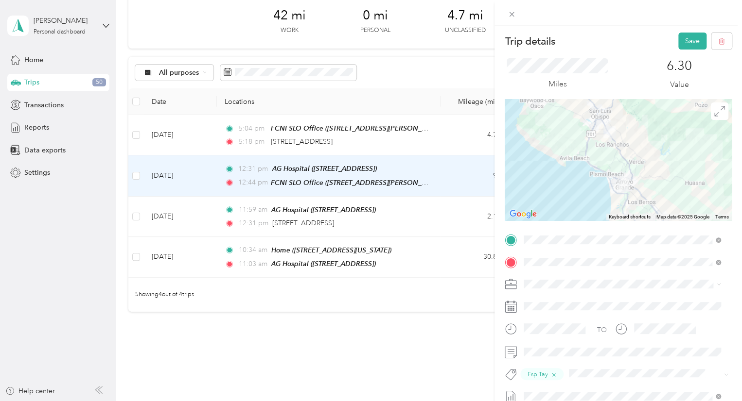
click at [459, 346] on div "Trip details Save This trip cannot be edited because it is either under review,…" at bounding box center [371, 200] width 742 height 401
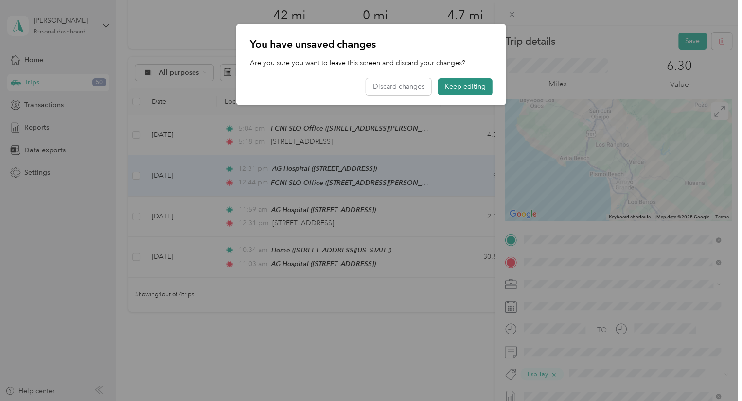
click at [457, 83] on button "Keep editing" at bounding box center [465, 86] width 54 height 17
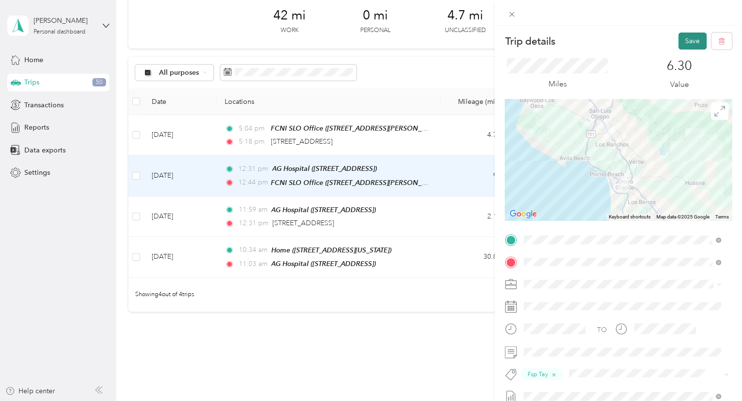
click at [678, 48] on button "Save" at bounding box center [692, 41] width 28 height 17
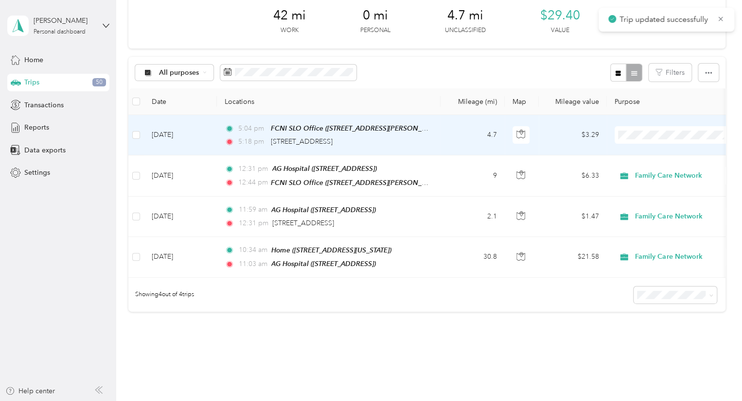
click at [452, 135] on td "4.7" at bounding box center [472, 135] width 64 height 40
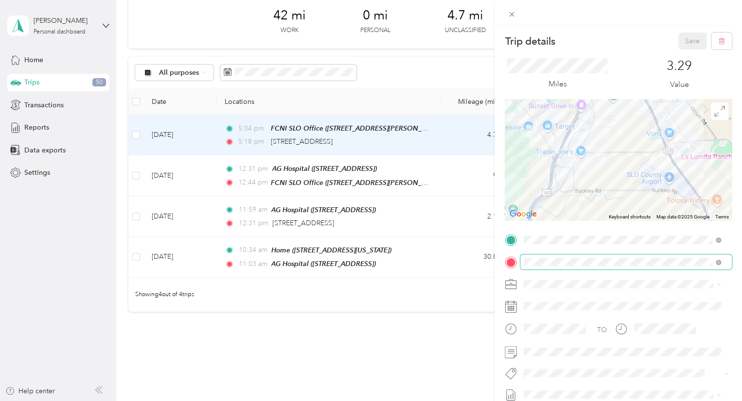
click at [548, 267] on span at bounding box center [625, 263] width 211 height 16
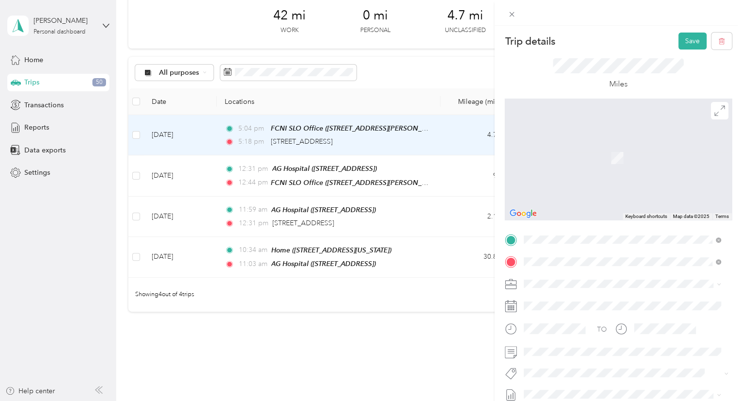
click at [575, 162] on span "[STREET_ADDRESS][US_STATE]" at bounding box center [590, 158] width 97 height 8
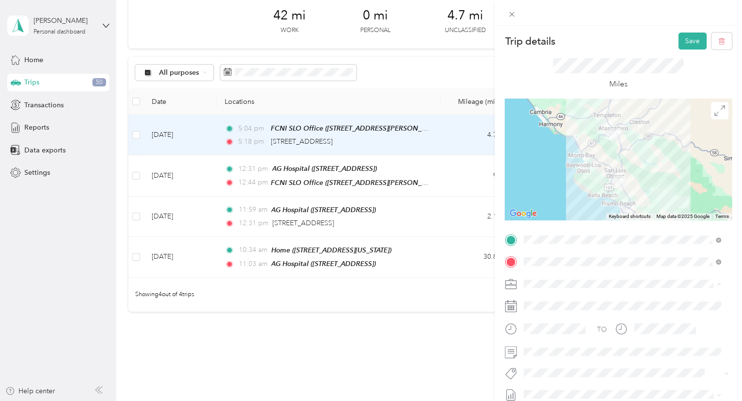
click at [558, 304] on div "Family Care Network" at bounding box center [622, 301] width 190 height 10
click at [550, 348] on span "Fsp Tay" at bounding box center [544, 345] width 20 height 9
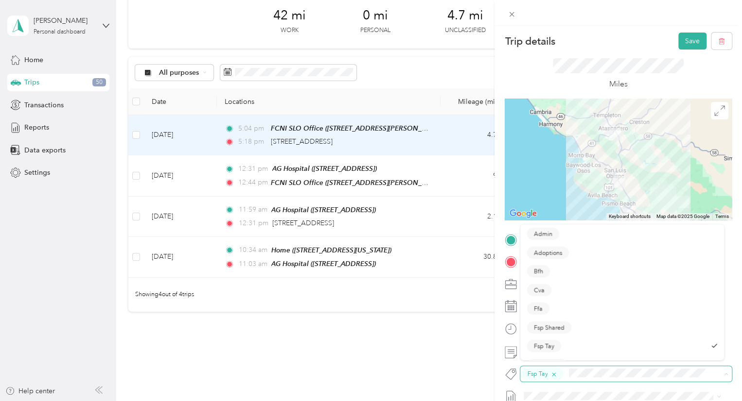
click at [552, 373] on icon "button" at bounding box center [554, 375] width 4 height 4
click at [552, 328] on span "Fsp Shared" at bounding box center [549, 331] width 31 height 9
click at [679, 35] on button "Save" at bounding box center [692, 41] width 28 height 17
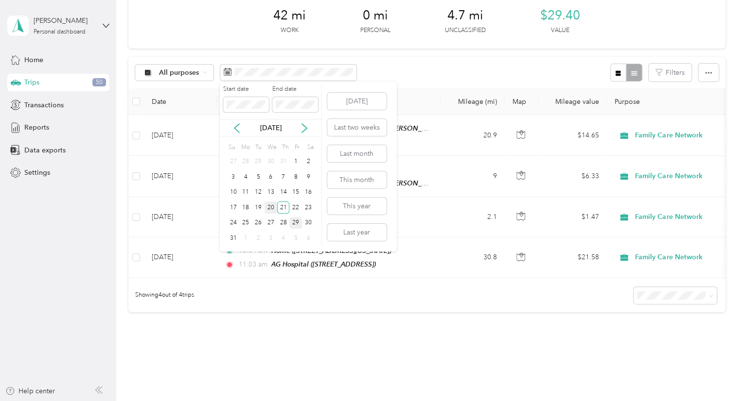
click at [268, 205] on div "20" at bounding box center [270, 208] width 13 height 12
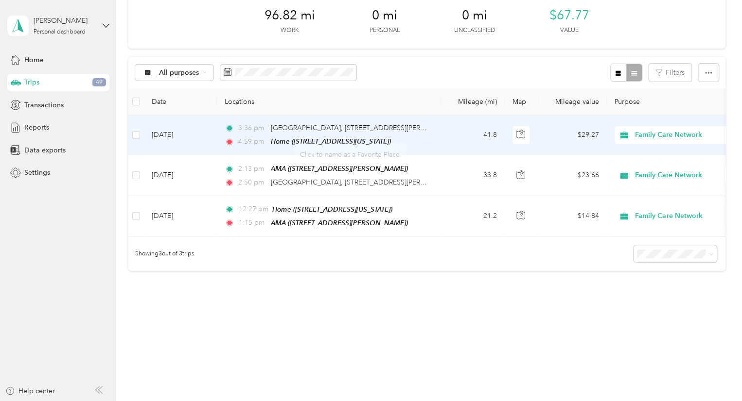
click at [460, 119] on td "41.8" at bounding box center [472, 135] width 64 height 40
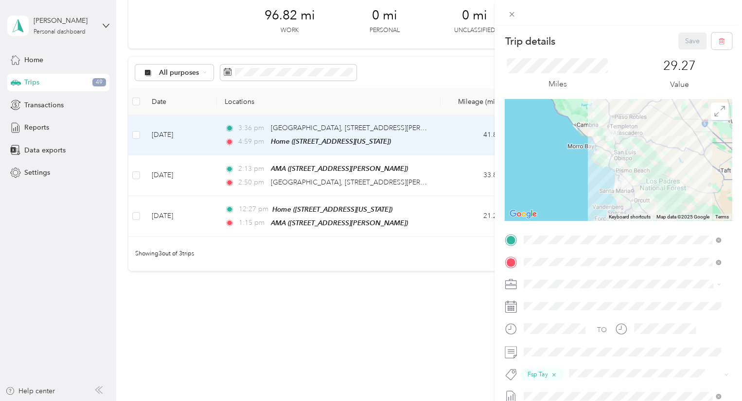
click at [248, 73] on div "Trip details Save This trip cannot be edited because it is either under review,…" at bounding box center [371, 200] width 742 height 401
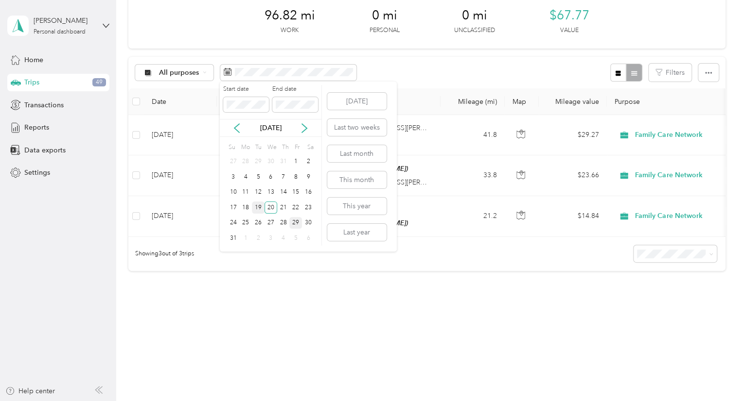
click at [256, 212] on div "19" at bounding box center [258, 208] width 13 height 12
click at [259, 209] on div "19" at bounding box center [258, 208] width 13 height 12
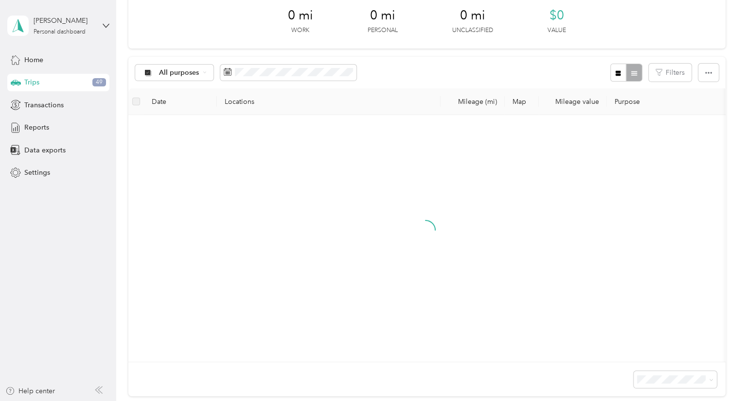
click at [259, 209] on div "19" at bounding box center [258, 207] width 13 height 16
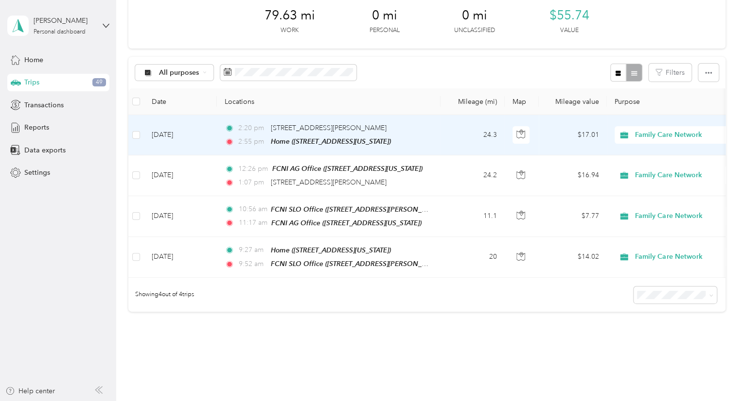
click at [422, 127] on div "2:20 pm [STREET_ADDRESS][PERSON_NAME]" at bounding box center [327, 128] width 204 height 11
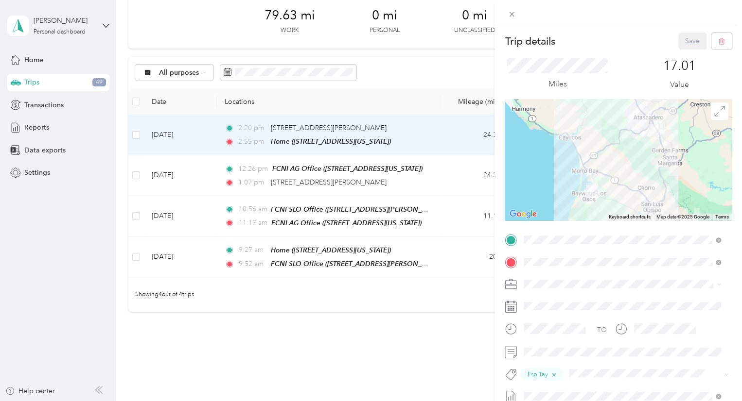
click at [268, 73] on div "Trip details Save This trip cannot be edited because it is either under review,…" at bounding box center [371, 200] width 742 height 401
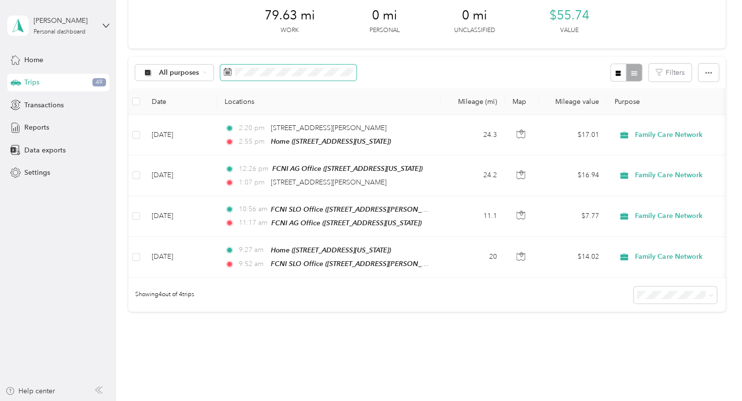
click at [247, 65] on span at bounding box center [288, 73] width 136 height 17
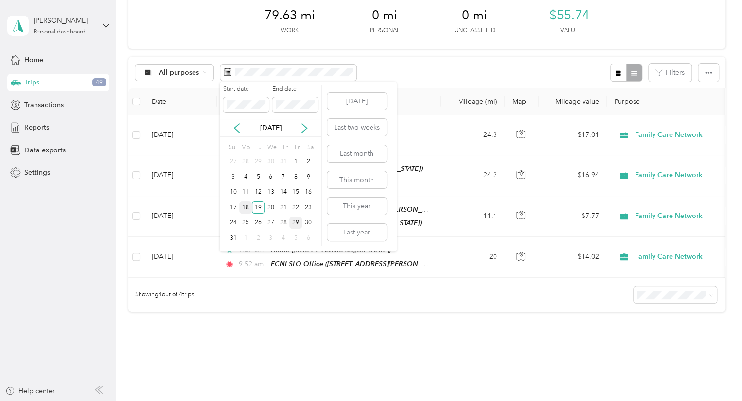
click at [248, 204] on div "18" at bounding box center [245, 208] width 13 height 12
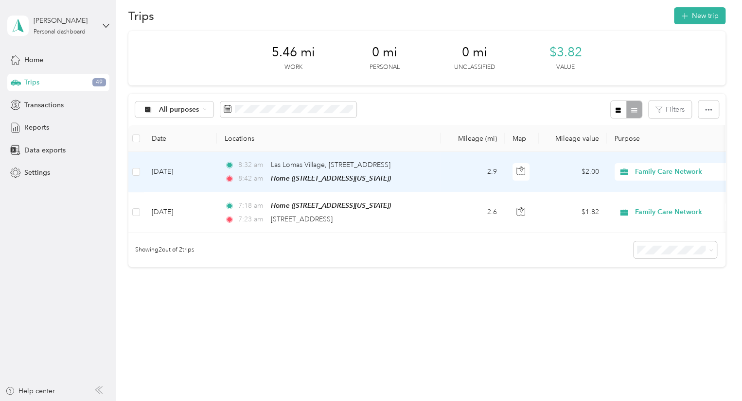
scroll to position [17, 0]
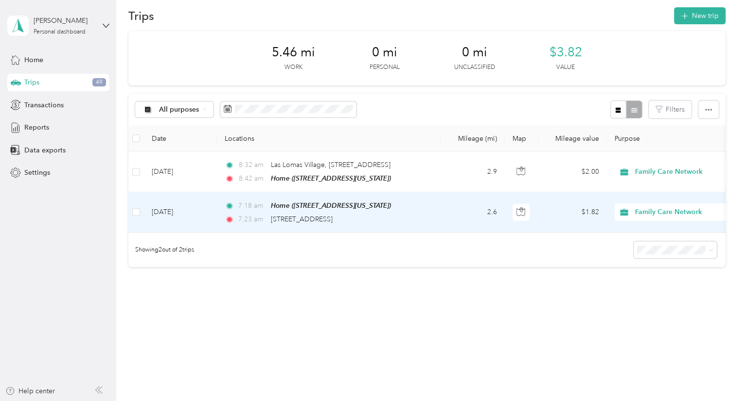
click at [461, 192] on td "2.6" at bounding box center [472, 212] width 64 height 40
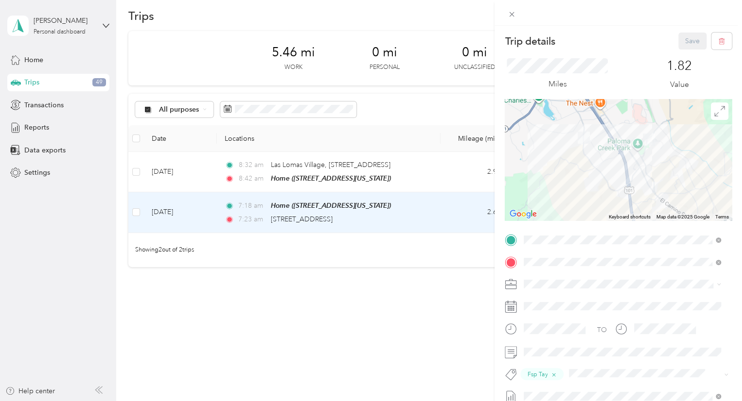
click at [457, 170] on div "Trip details Save This trip cannot be edited because it is either under review,…" at bounding box center [371, 200] width 742 height 401
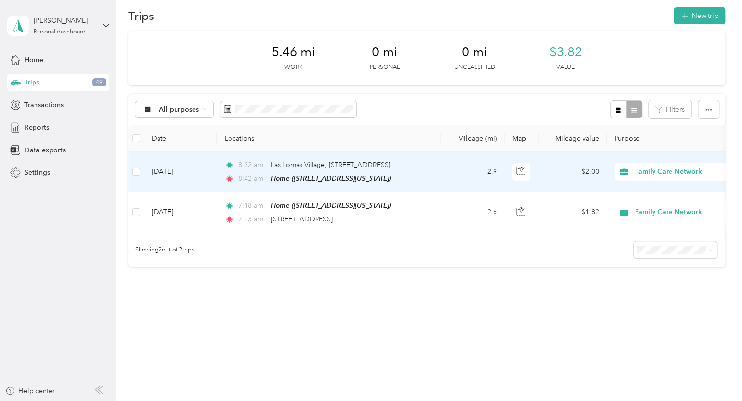
click at [457, 170] on td "2.9" at bounding box center [472, 172] width 64 height 40
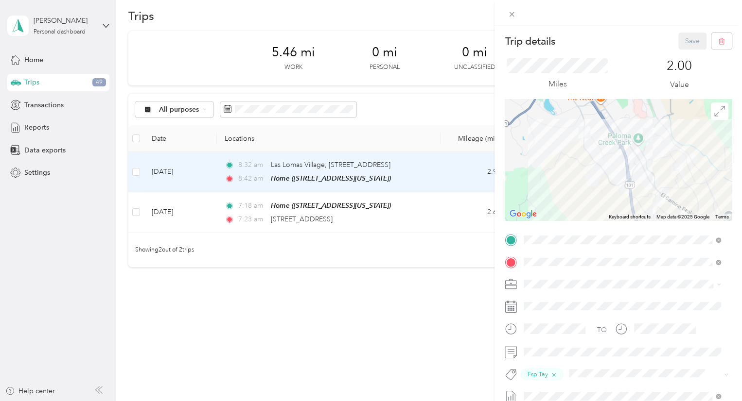
click at [443, 244] on div "Trip details Save This trip cannot be edited because it is either under review,…" at bounding box center [371, 200] width 742 height 401
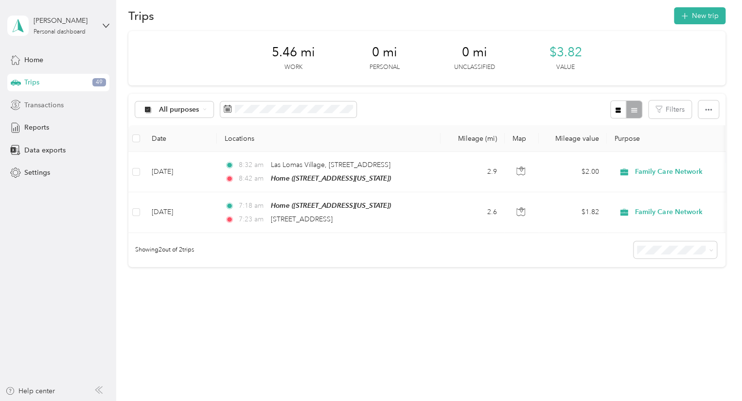
click at [47, 107] on span "Transactions" at bounding box center [43, 105] width 39 height 10
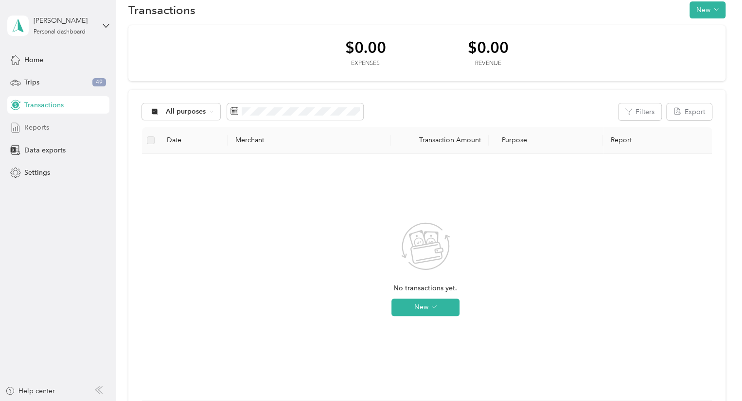
click at [37, 131] on span "Reports" at bounding box center [36, 127] width 25 height 10
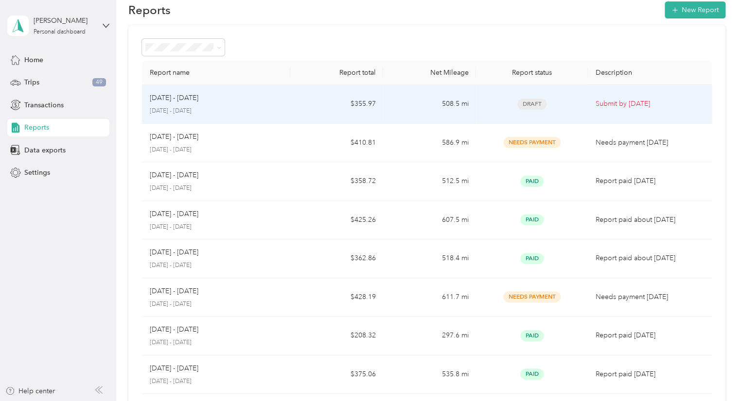
click at [268, 96] on div "[DATE] - [DATE]" at bounding box center [216, 98] width 133 height 11
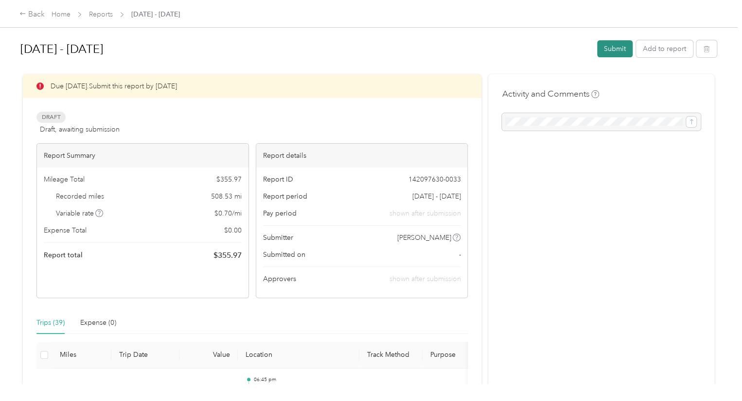
click at [614, 49] on button "Submit" at bounding box center [614, 48] width 35 height 17
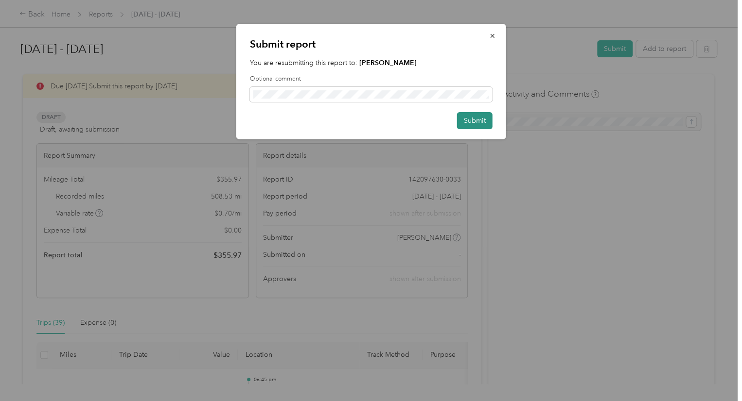
click at [480, 122] on button "Submit" at bounding box center [474, 120] width 35 height 17
